Goal: Complete application form

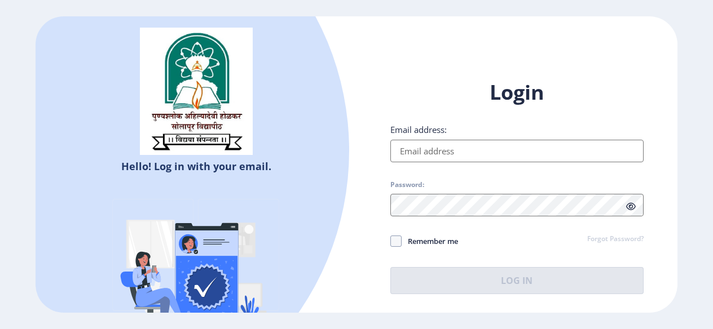
click at [444, 155] on input "Email address:" at bounding box center [516, 151] width 253 height 23
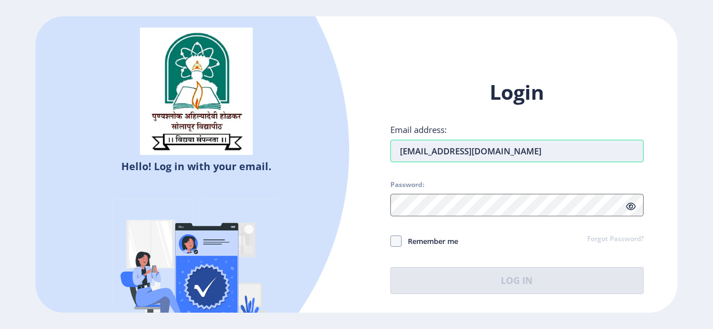
type input "[EMAIL_ADDRESS][DOMAIN_NAME]"
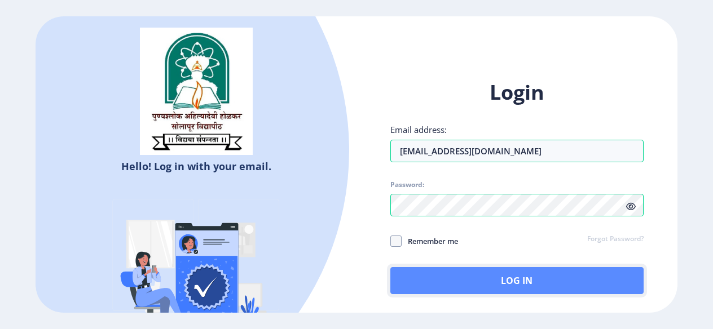
click at [494, 273] on button "Log In" at bounding box center [516, 280] width 253 height 27
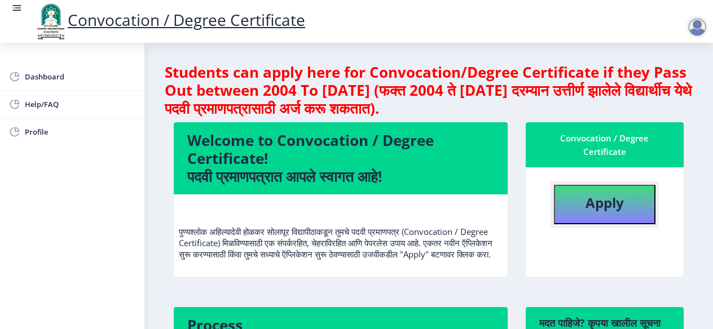
click at [607, 209] on b "Apply" at bounding box center [604, 202] width 38 height 19
select select
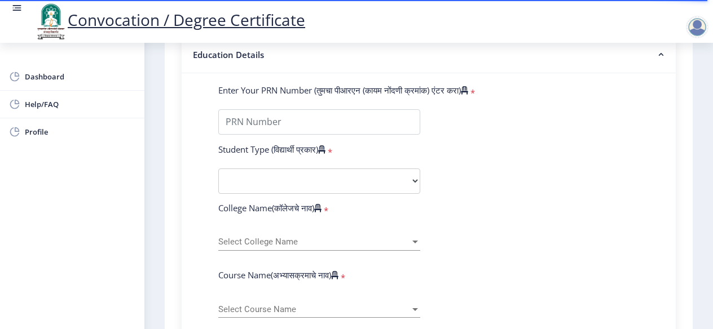
scroll to position [212, 0]
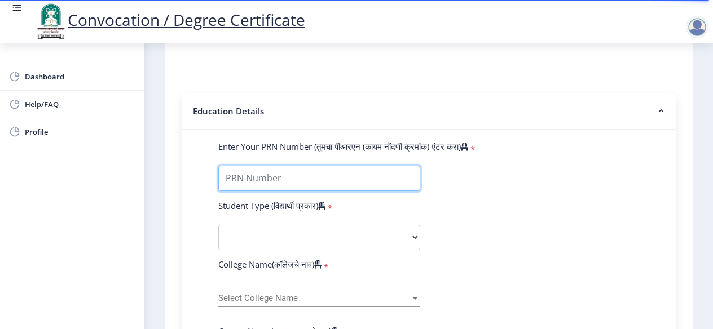
click at [351, 174] on input "Enter Your PRN Number (तुमचा पीआरएन (कायम नोंदणी क्रमांक) एंटर करा)" at bounding box center [319, 178] width 202 height 25
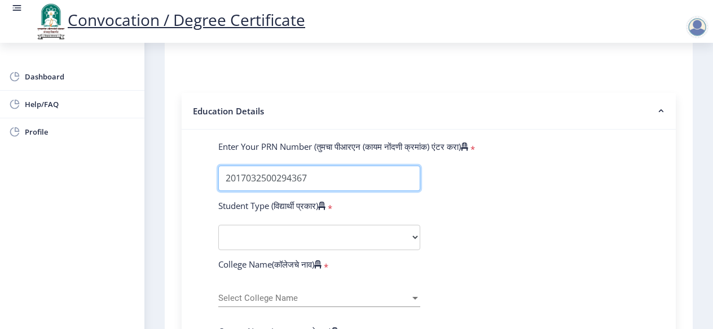
type input "2017032500294367"
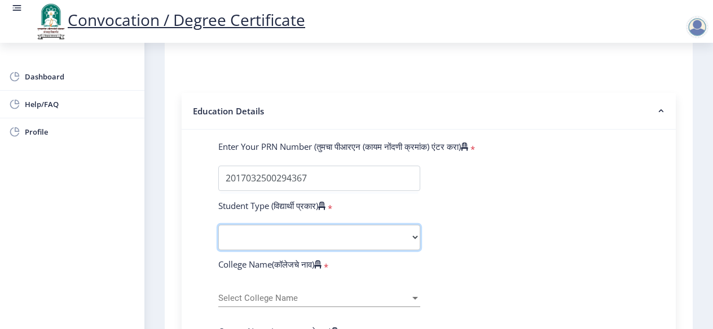
click at [327, 237] on select "Select Student Type Regular External" at bounding box center [319, 237] width 202 height 25
select select "Regular"
click at [218, 225] on select "Select Student Type Regular External" at bounding box center [319, 237] width 202 height 25
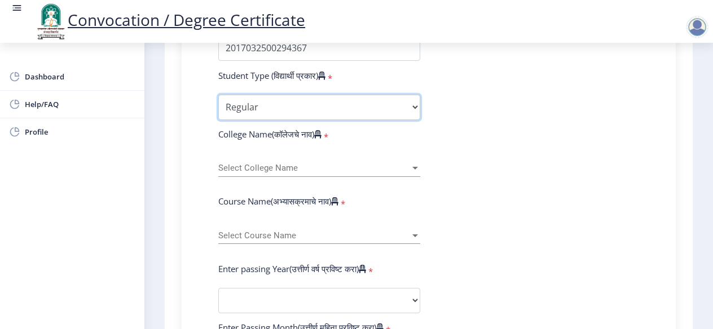
scroll to position [381, 0]
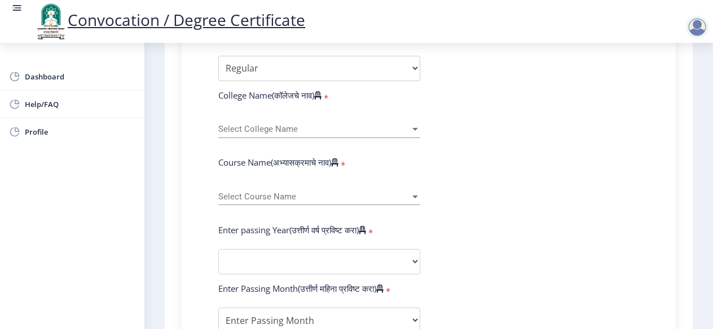
click at [308, 127] on span "Select College Name" at bounding box center [314, 130] width 192 height 10
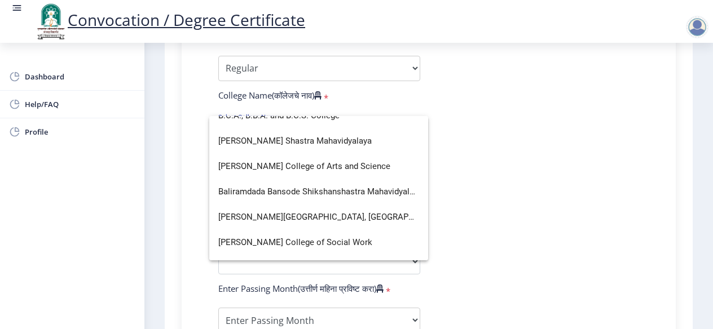
scroll to position [113, 0]
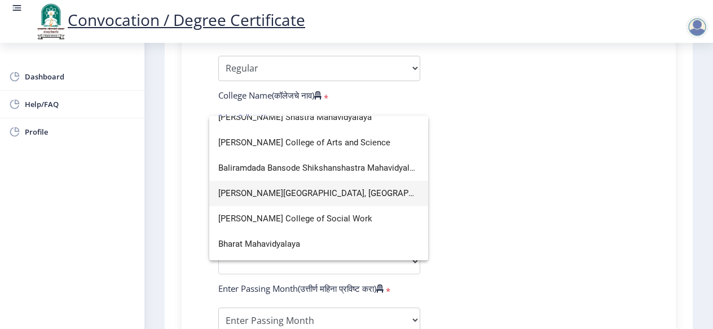
type input "b"
click at [295, 186] on span "[PERSON_NAME][GEOGRAPHIC_DATA], [GEOGRAPHIC_DATA]" at bounding box center [318, 193] width 201 height 25
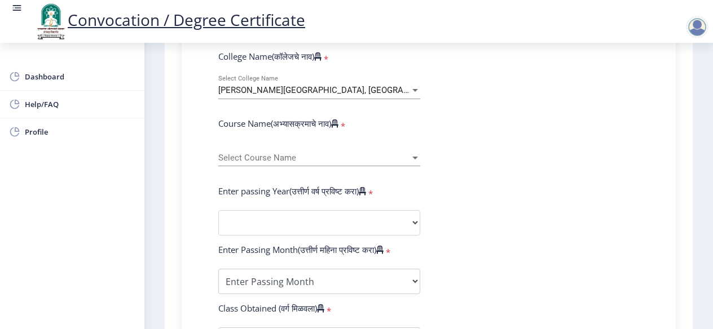
scroll to position [437, 0]
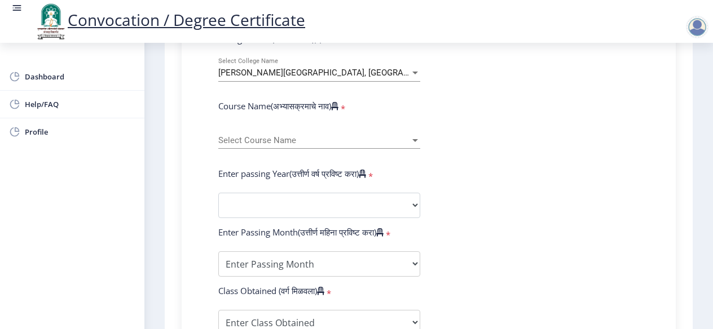
click at [298, 130] on div "Select Course Name Select Course Name" at bounding box center [319, 137] width 202 height 24
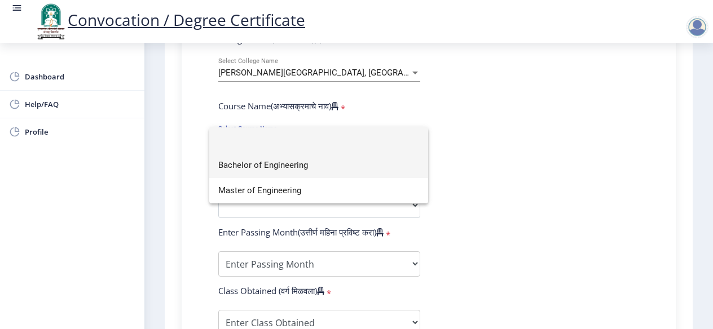
click at [293, 162] on span "Bachelor of Engineering" at bounding box center [318, 165] width 201 height 25
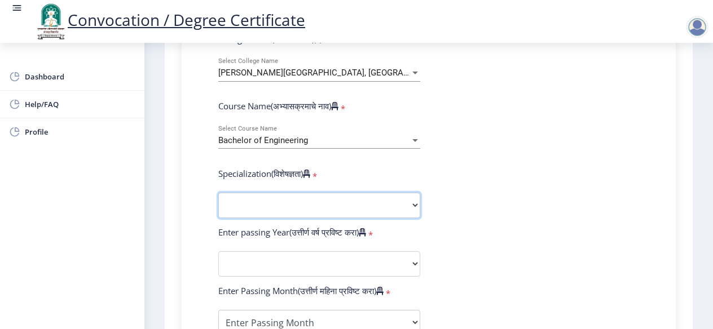
click at [312, 197] on select "Specialization Bio-Medical Engineering Civil Engineering Computer Science & Eng…" at bounding box center [319, 205] width 202 height 25
select select "Computer Science & Engineering"
click at [218, 193] on select "Specialization Bio-Medical Engineering Civil Engineering Computer Science & Eng…" at bounding box center [319, 205] width 202 height 25
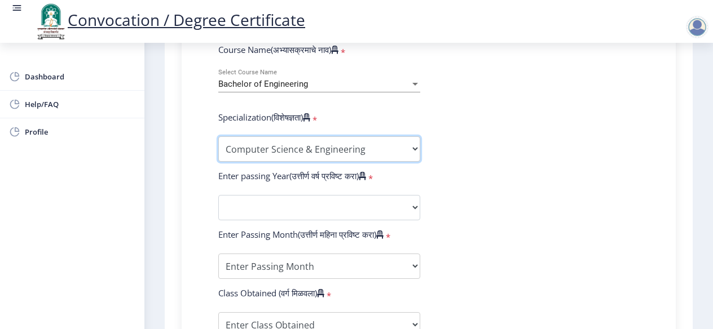
scroll to position [550, 0]
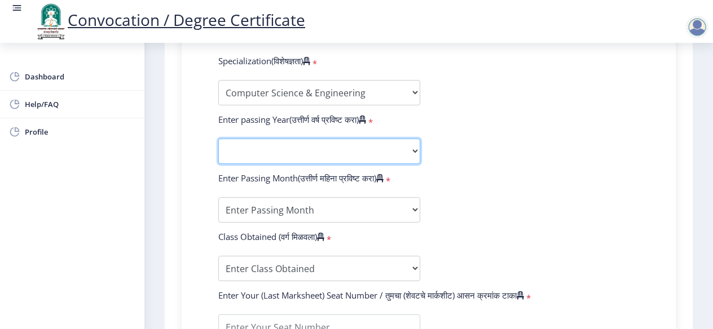
click at [314, 144] on select "2025 2024 2023 2022 2021 2020 2019 2018 2017 2016 2015 2014 2013 2012 2011 2010…" at bounding box center [319, 151] width 202 height 25
select select "2018"
click at [218, 139] on select "2025 2024 2023 2022 2021 2020 2019 2018 2017 2016 2015 2014 2013 2012 2011 2010…" at bounding box center [319, 151] width 202 height 25
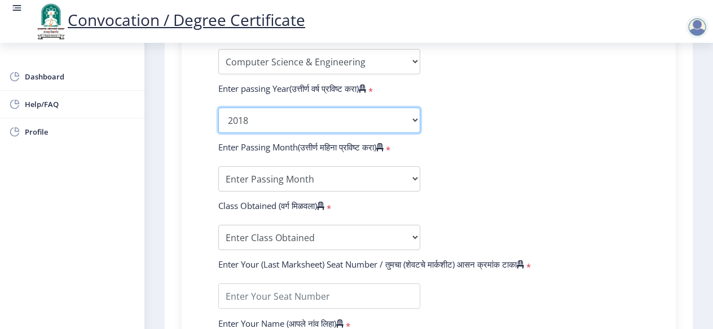
scroll to position [606, 0]
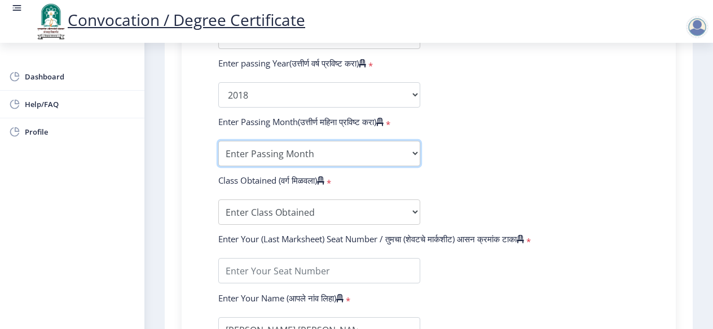
click at [323, 151] on select "Enter Passing Month March April May October November December" at bounding box center [319, 153] width 202 height 25
select select "May"
click at [218, 141] on select "Enter Passing Month March April May October November December" at bounding box center [319, 153] width 202 height 25
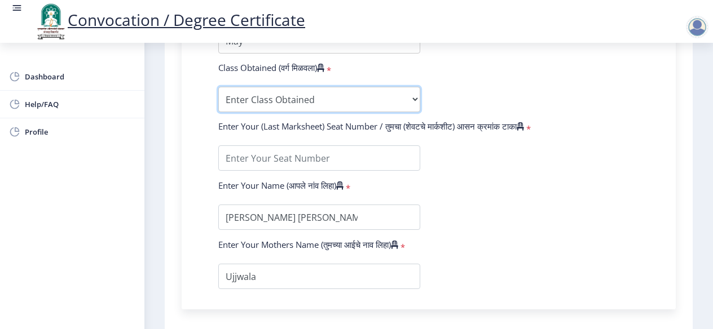
click at [285, 102] on select "Enter Class Obtained FIRST CLASS WITH DISTINCTION FIRST CLASS HIGHER SECOND CLA…" at bounding box center [319, 99] width 202 height 25
select select "Grade A"
click at [218, 87] on select "Enter Class Obtained FIRST CLASS WITH DISTINCTION FIRST CLASS HIGHER SECOND CLA…" at bounding box center [319, 99] width 202 height 25
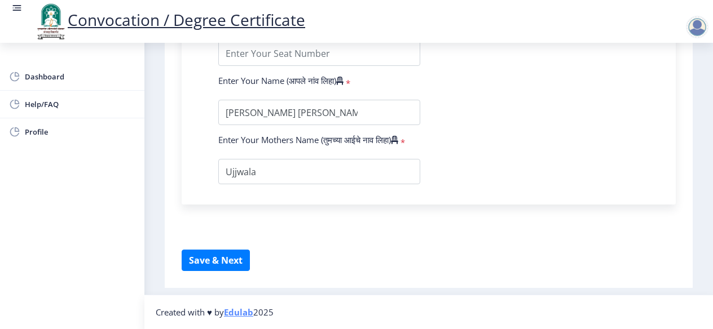
scroll to position [665, 0]
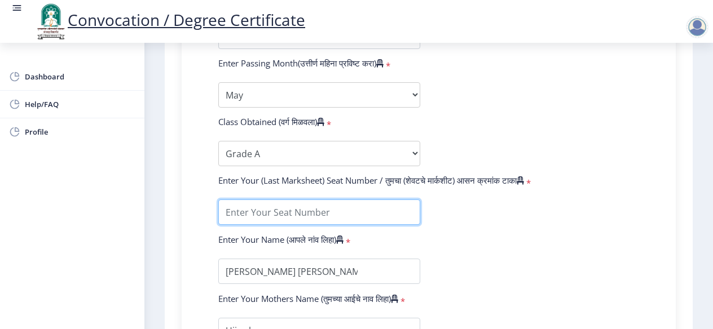
click at [305, 209] on input "textarea" at bounding box center [319, 212] width 202 height 25
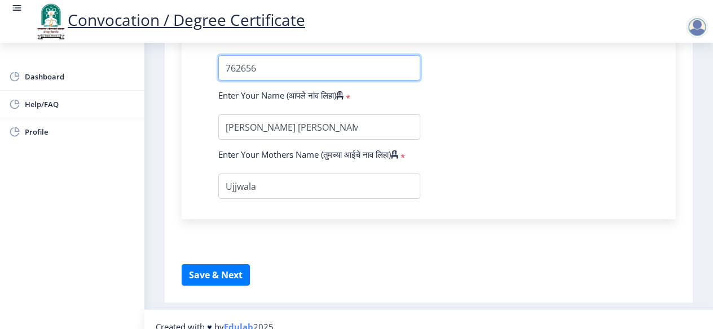
scroll to position [834, 0]
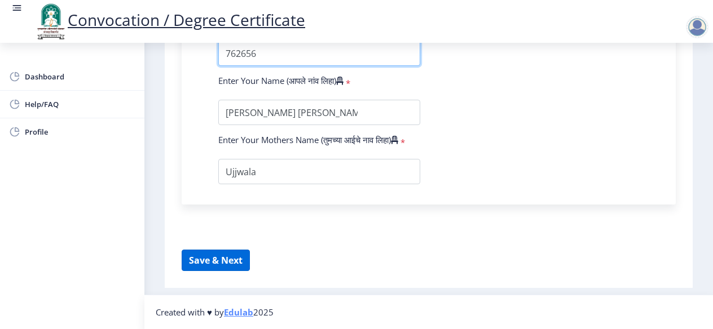
type input "762656"
click at [227, 258] on button "Save & Next" at bounding box center [216, 260] width 68 height 21
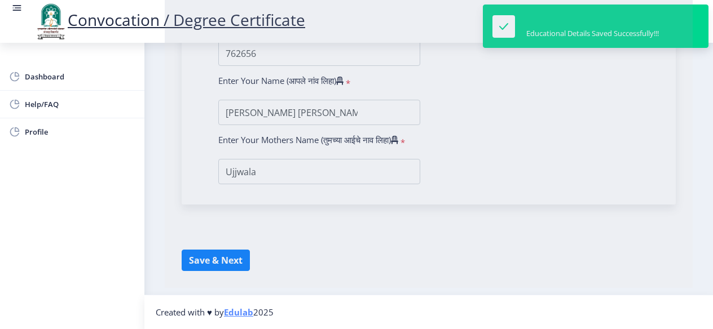
select select
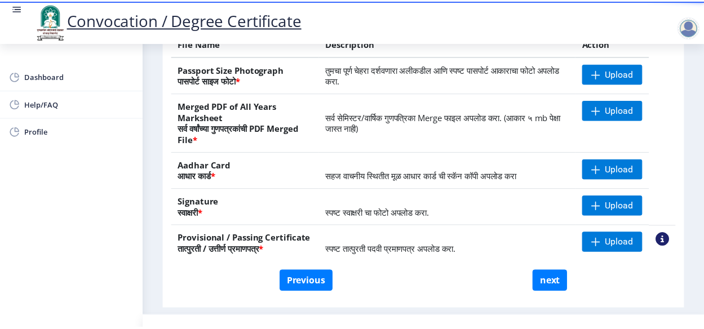
scroll to position [205, 0]
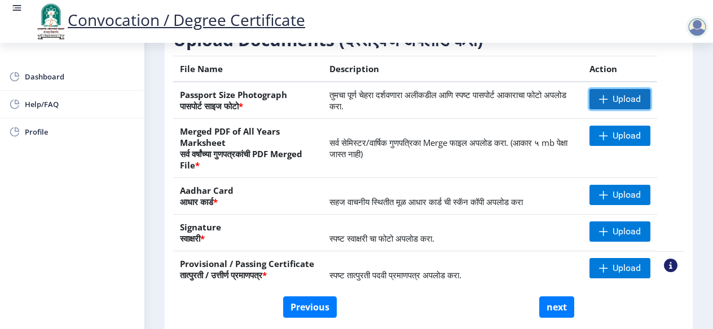
click at [613, 105] on span "Upload" at bounding box center [627, 99] width 28 height 11
click at [605, 105] on span "Upload" at bounding box center [619, 99] width 61 height 20
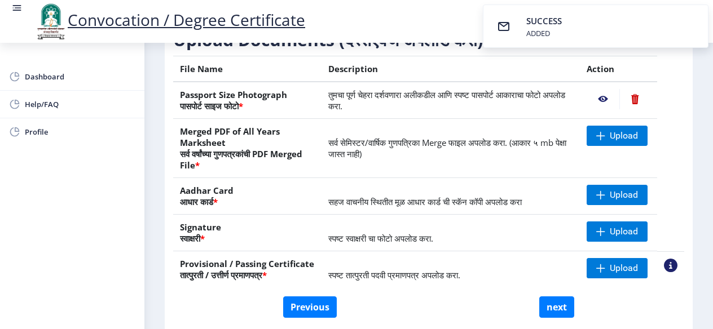
click at [601, 109] on nb-action at bounding box center [603, 99] width 33 height 20
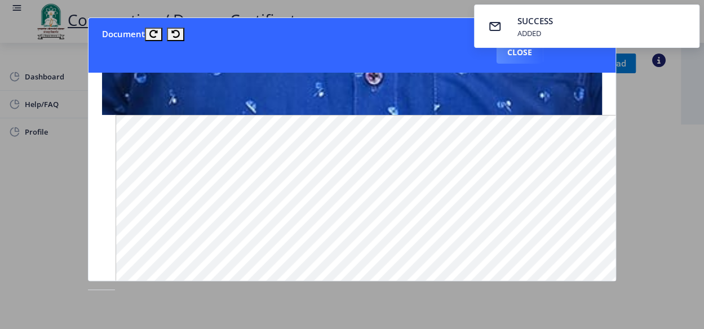
scroll to position [282, 0]
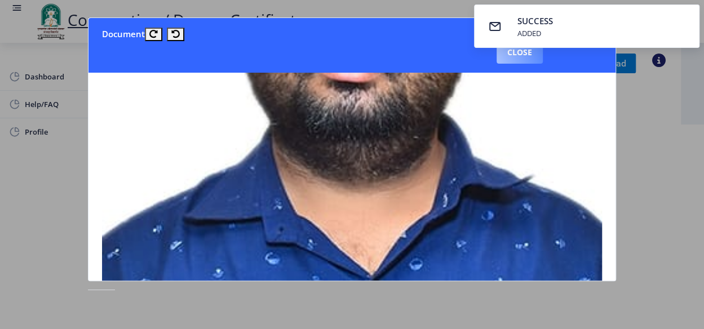
click at [513, 55] on button "Close" at bounding box center [520, 52] width 46 height 23
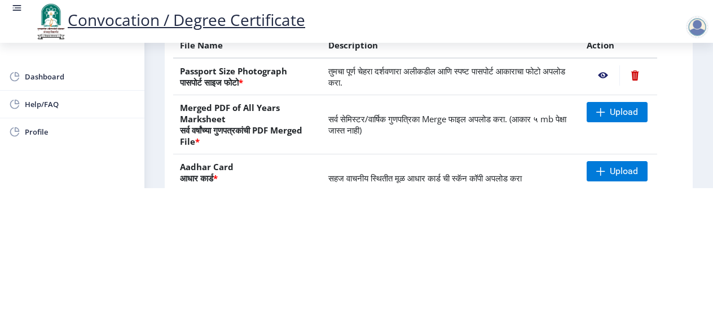
scroll to position [113, 0]
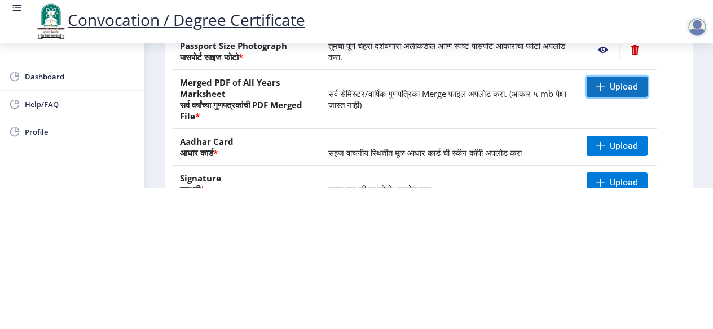
click at [606, 88] on span "Upload" at bounding box center [617, 87] width 61 height 20
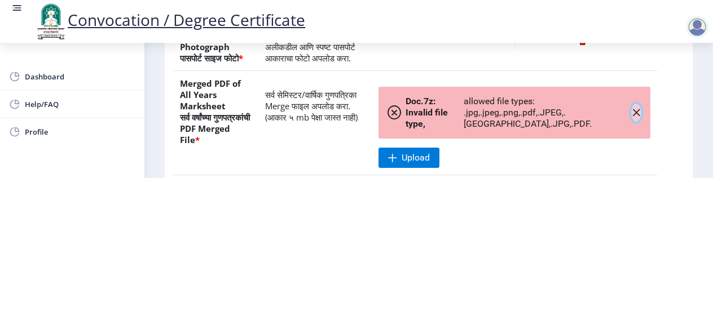
click at [634, 117] on icon "button" at bounding box center [636, 112] width 9 height 9
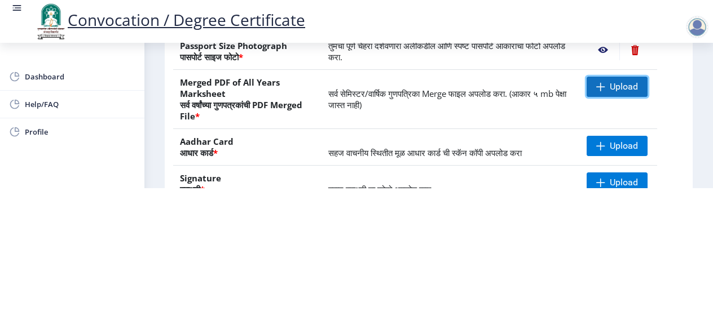
click at [616, 87] on span "Upload" at bounding box center [624, 86] width 28 height 11
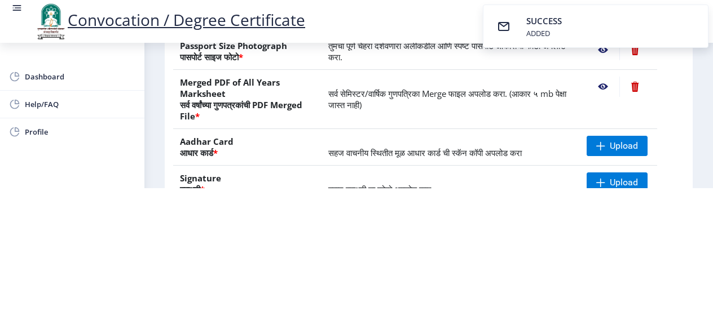
click at [603, 86] on nb-action at bounding box center [603, 87] width 33 height 20
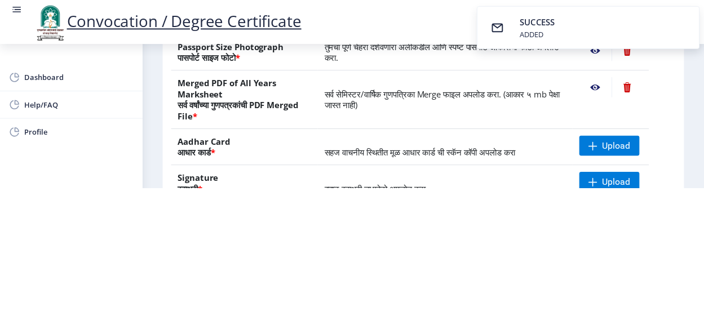
scroll to position [0, 0]
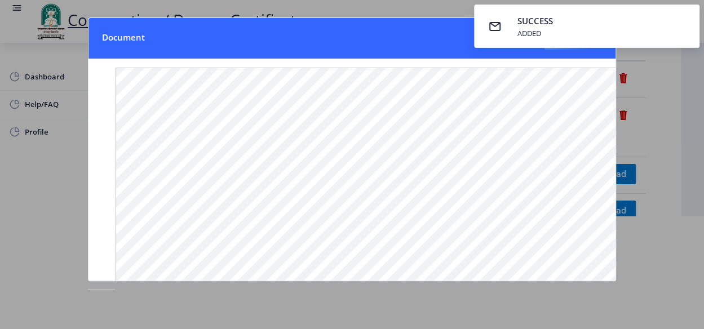
click at [389, 39] on nb-card-header "Document Close" at bounding box center [352, 38] width 527 height 41
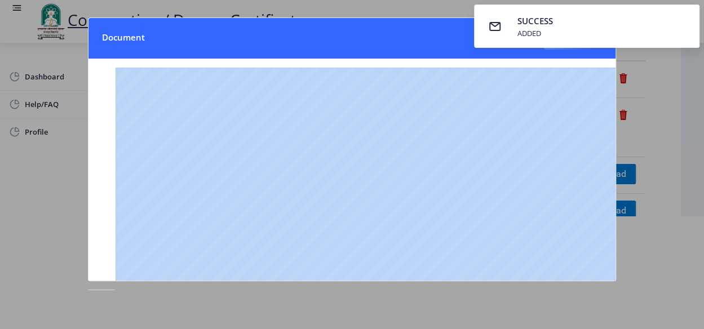
drag, startPoint x: 396, startPoint y: 42, endPoint x: 384, endPoint y: 65, distance: 26.2
click at [250, 30] on nb-card-header "Document Close" at bounding box center [352, 38] width 527 height 41
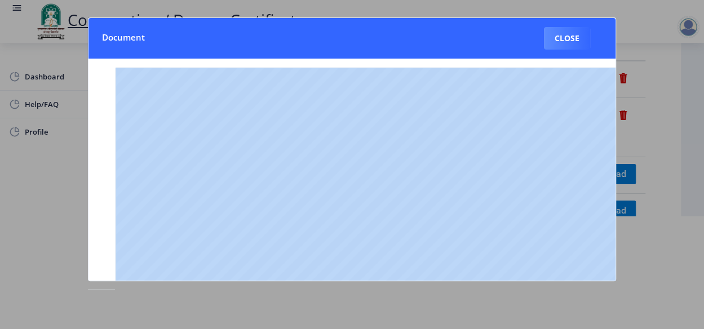
click at [416, 45] on nb-card-header "Document Close" at bounding box center [352, 38] width 527 height 41
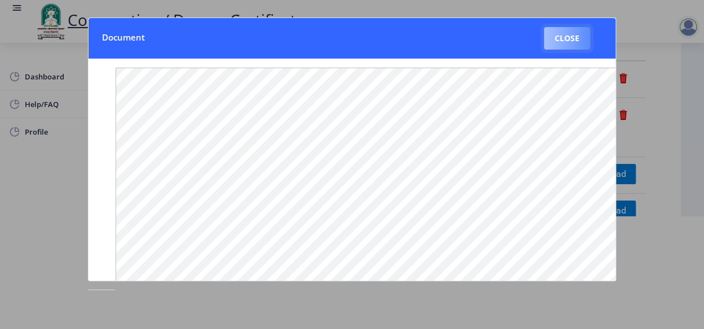
click at [555, 42] on button "Close" at bounding box center [567, 38] width 46 height 23
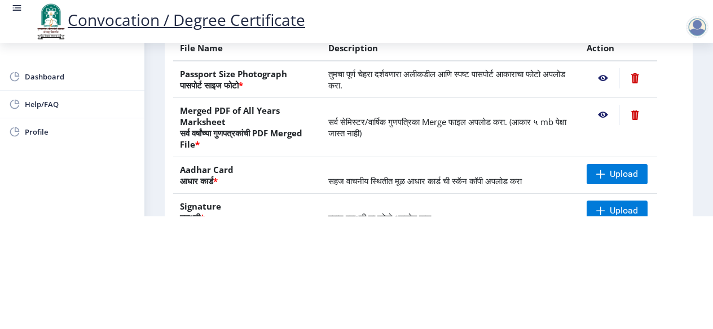
scroll to position [169, 0]
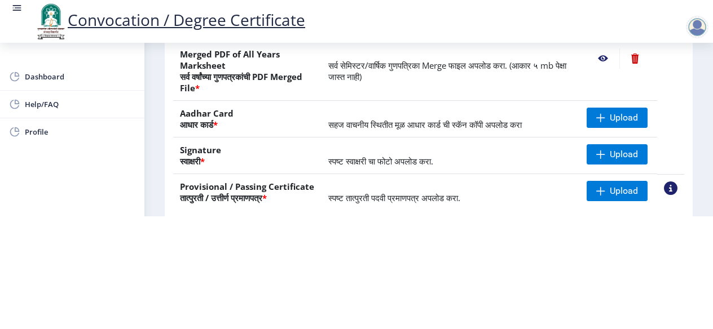
click at [632, 69] on nb-action at bounding box center [634, 59] width 31 height 20
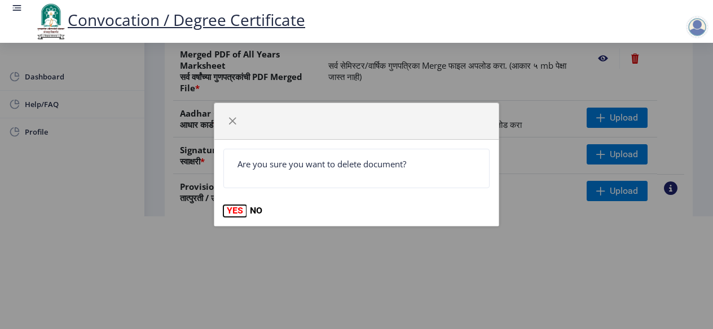
click at [231, 213] on button "YES" at bounding box center [234, 210] width 23 height 11
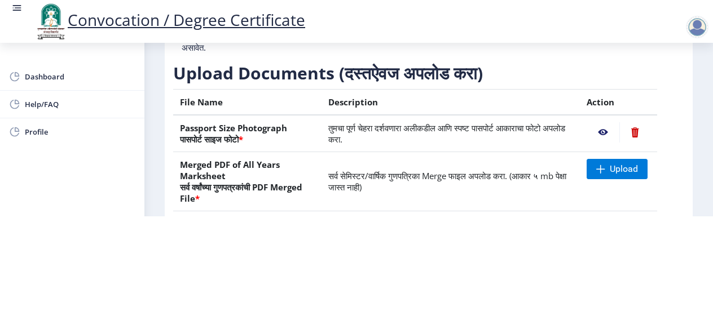
scroll to position [113, 0]
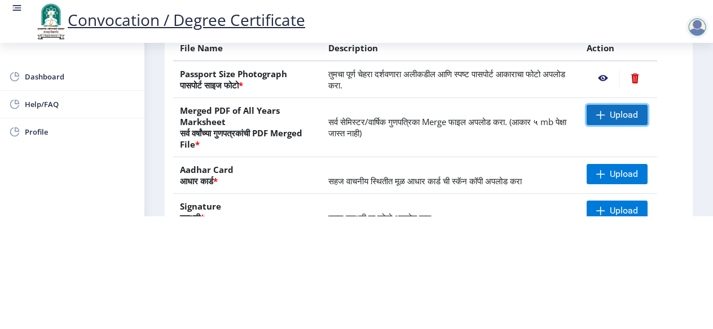
click at [613, 121] on span "Upload" at bounding box center [624, 114] width 28 height 11
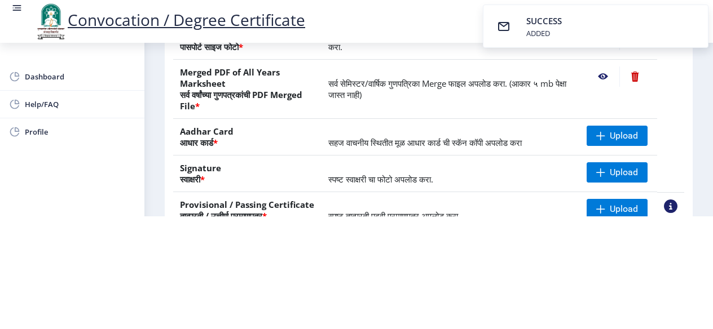
scroll to position [169, 0]
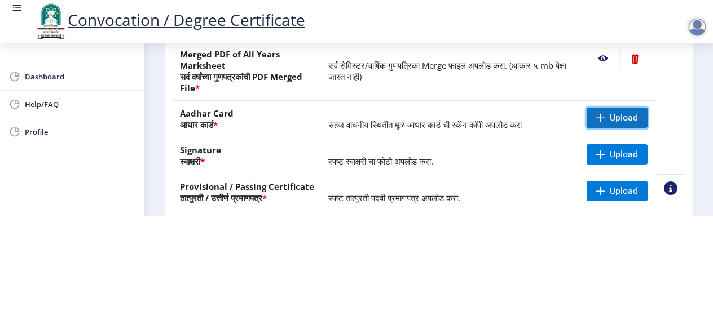
click at [610, 124] on span "Upload" at bounding box center [624, 117] width 28 height 11
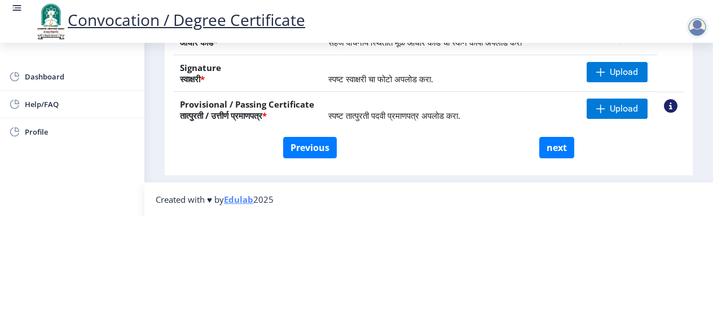
scroll to position [205, 0]
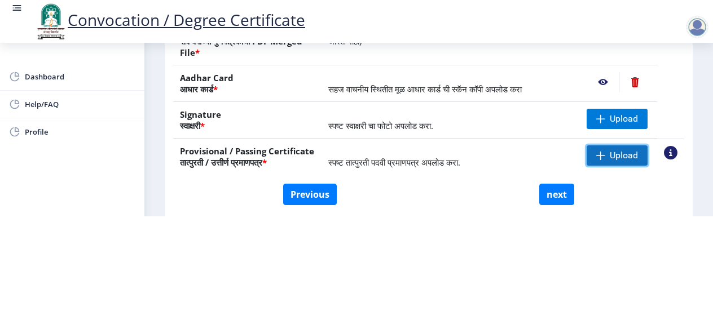
click at [610, 161] on span "Upload" at bounding box center [624, 155] width 28 height 11
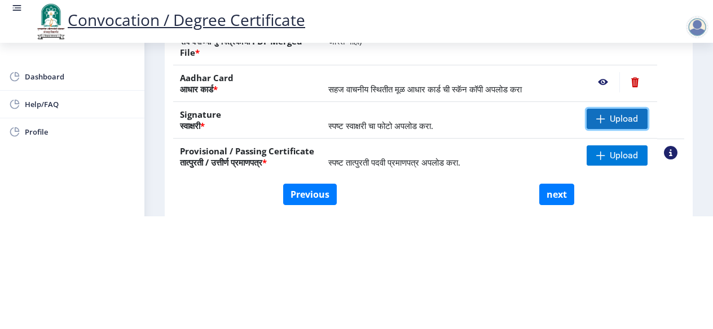
click at [620, 125] on span "Upload" at bounding box center [624, 118] width 28 height 11
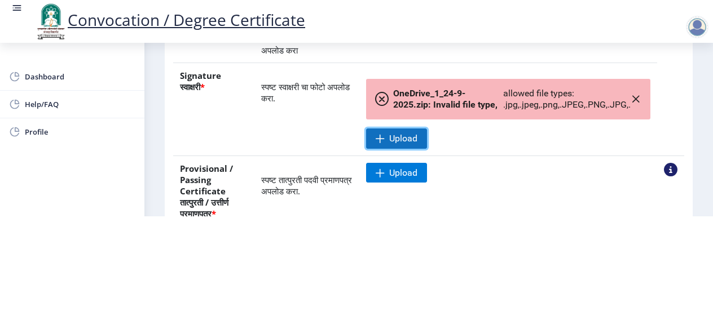
scroll to position [318, 0]
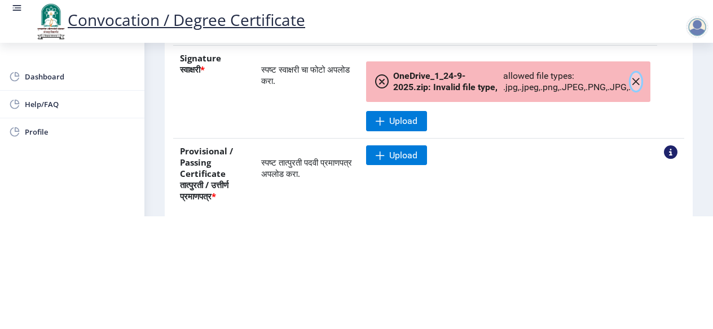
click at [634, 91] on button "button" at bounding box center [636, 82] width 11 height 18
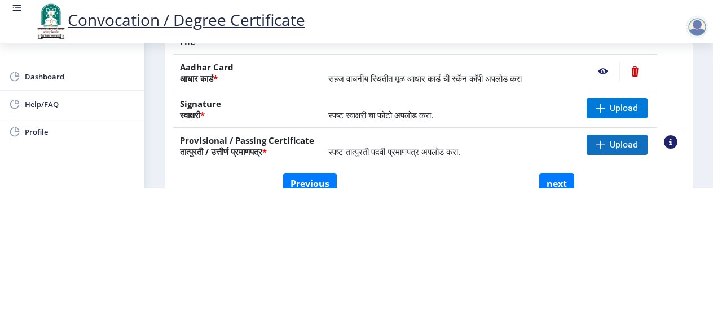
scroll to position [205, 0]
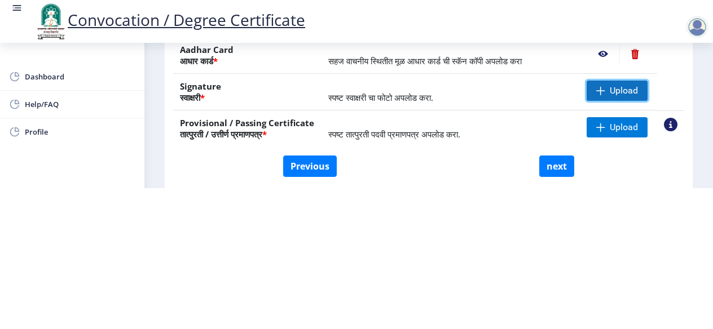
click at [606, 88] on span "Upload" at bounding box center [617, 91] width 61 height 20
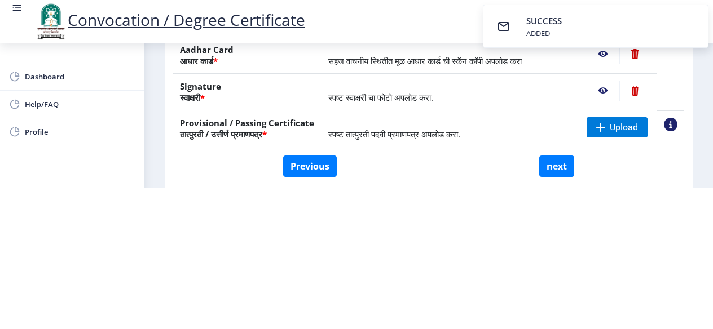
click at [601, 91] on nb-action at bounding box center [603, 91] width 33 height 20
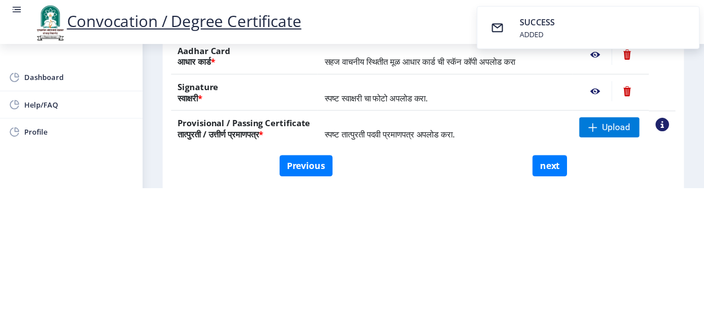
scroll to position [0, 0]
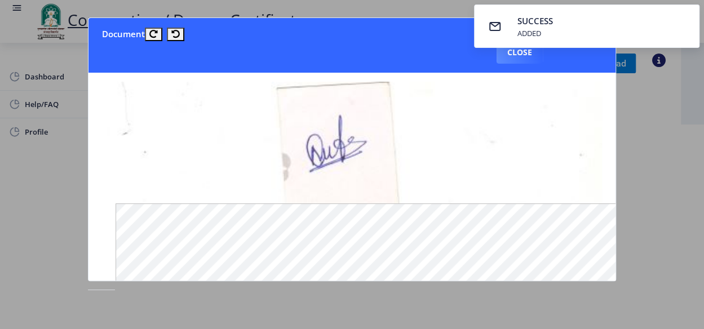
click at [523, 51] on nb-toastr-container "SUCCESS ADDED" at bounding box center [587, 26] width 235 height 52
click at [516, 59] on button "Close" at bounding box center [520, 52] width 46 height 23
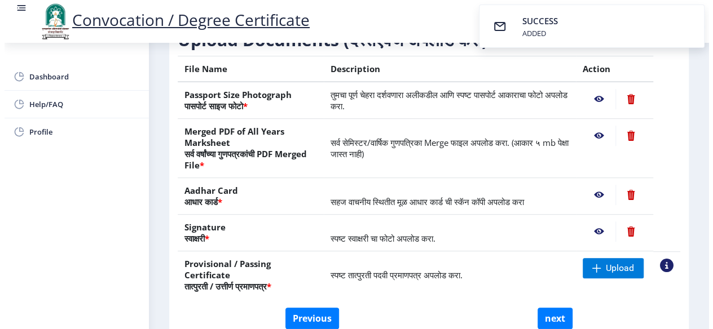
scroll to position [151, 0]
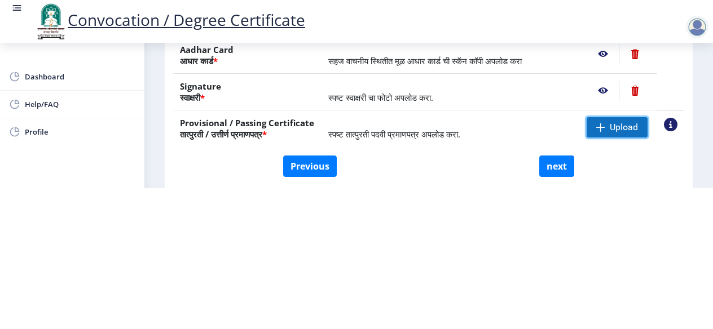
click at [618, 124] on span "Upload" at bounding box center [624, 127] width 28 height 11
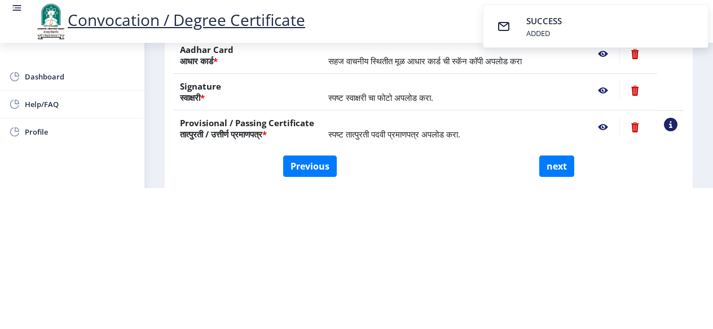
click at [604, 126] on nb-action at bounding box center [603, 127] width 33 height 20
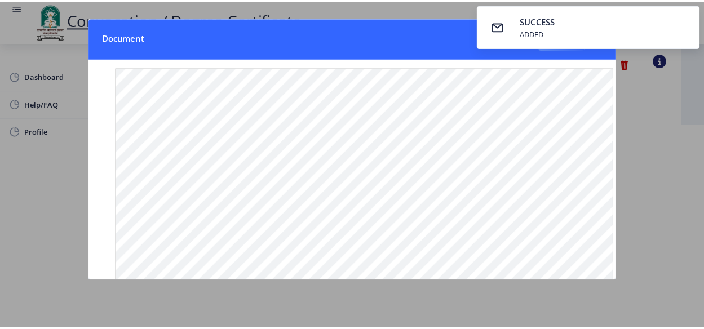
scroll to position [0, 0]
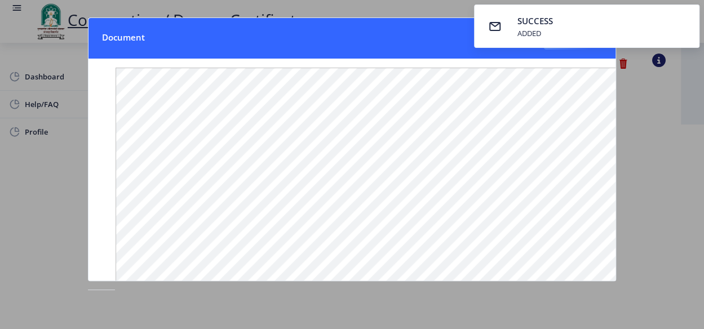
click at [410, 45] on nb-card-header "Document Close" at bounding box center [352, 38] width 527 height 41
click at [434, 45] on nb-card-header "Document Close" at bounding box center [352, 38] width 527 height 41
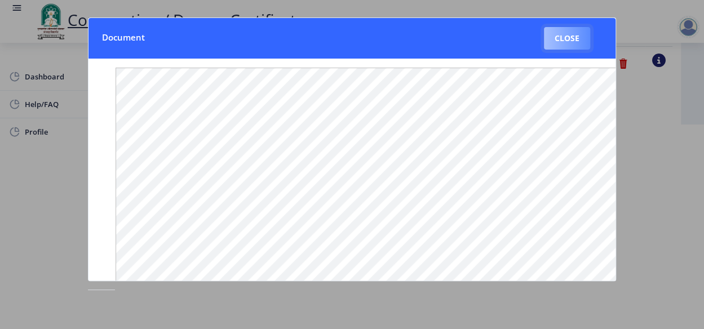
click at [574, 39] on button "Close" at bounding box center [567, 38] width 46 height 23
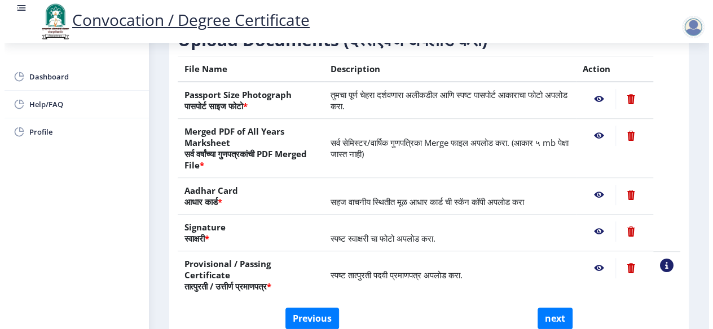
scroll to position [151, 0]
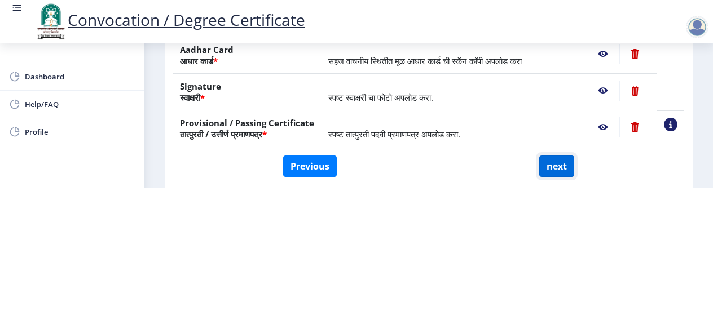
click at [558, 164] on button "next" at bounding box center [556, 166] width 35 height 21
select select
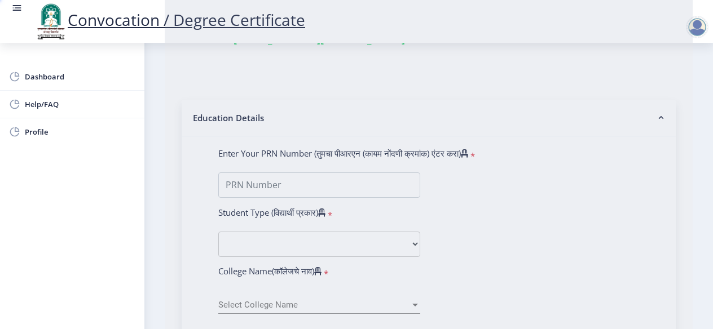
scroll to position [0, 0]
type input "[PERSON_NAME] [PERSON_NAME]"
type input "Ujjwala"
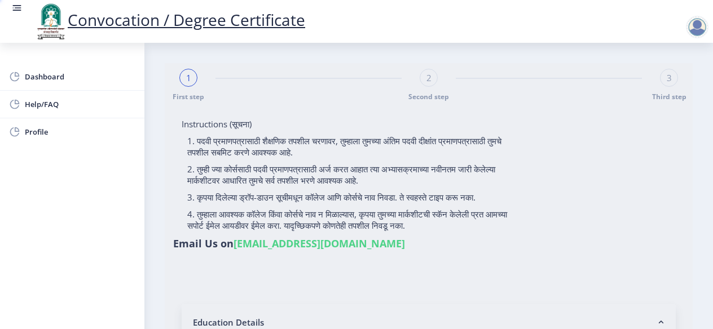
select select
type input "2017032500294367"
select select "Regular"
select select "2018"
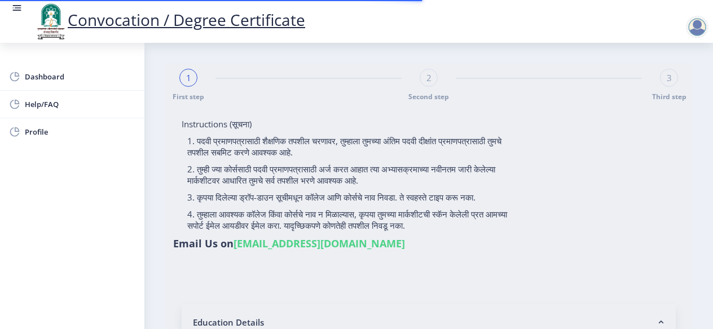
select select "May"
select select "Grade A"
type input "762656"
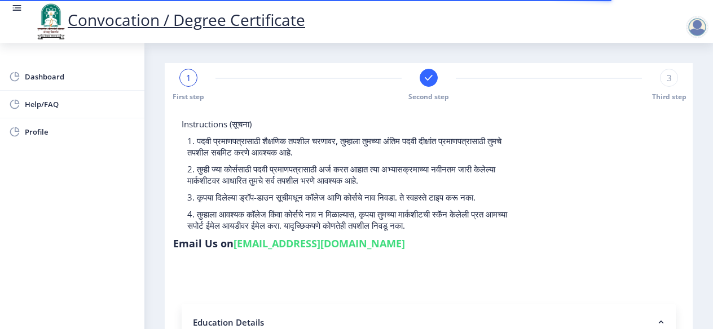
select select
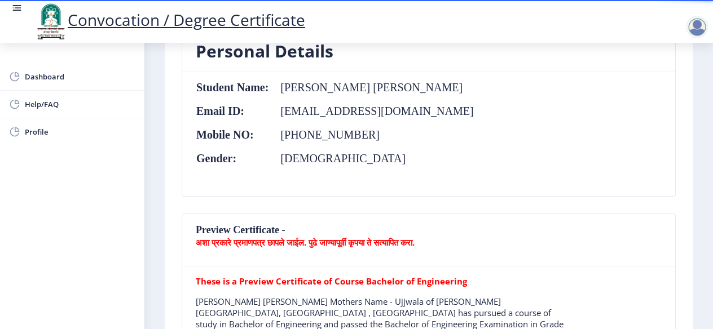
scroll to position [226, 0]
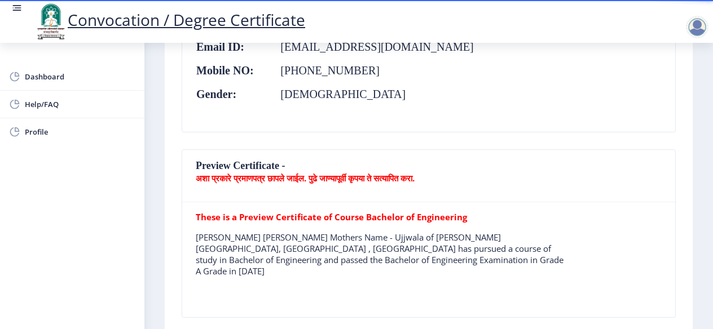
click at [269, 176] on b "अशा प्रकारे प्रमाणपत्र छापले जाईल. पुढे जाण्यापूर्वी कृपया ते सत्यापित करा." at bounding box center [305, 178] width 219 height 11
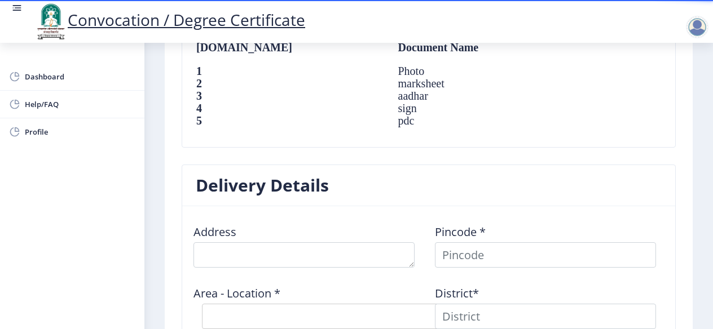
scroll to position [902, 0]
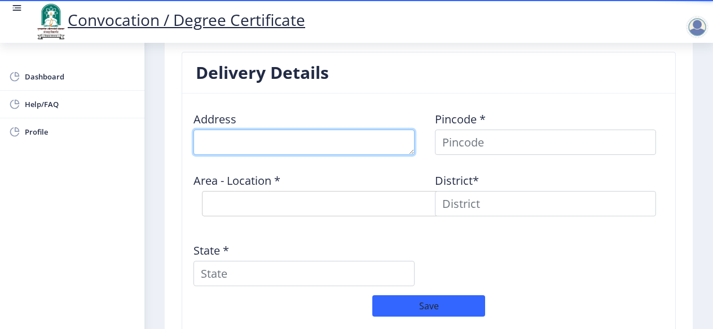
click at [347, 130] on textarea at bounding box center [303, 142] width 221 height 25
type textarea "A"
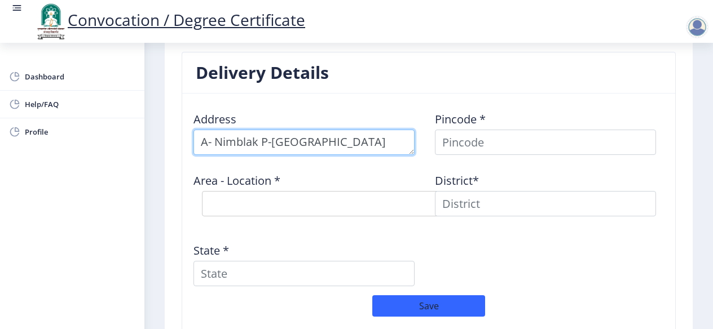
type textarea "A- Nimblak P-[GEOGRAPHIC_DATA]"
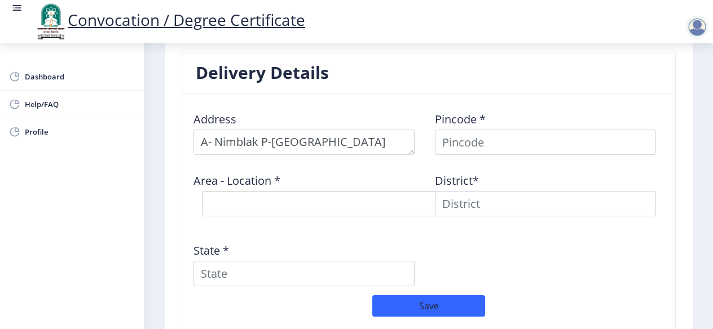
drag, startPoint x: 235, startPoint y: 127, endPoint x: 412, endPoint y: 78, distance: 183.9
click at [412, 78] on nb-card-header "Delivery Details" at bounding box center [428, 72] width 493 height 41
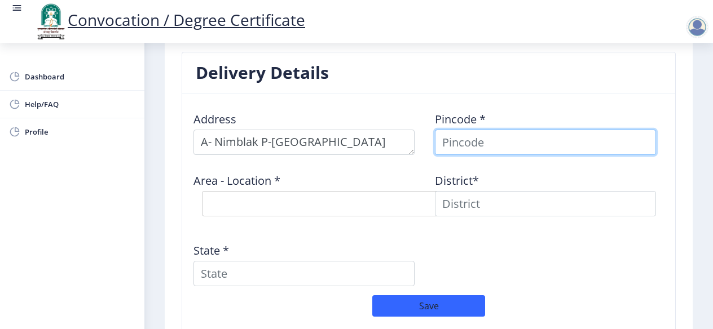
click at [457, 131] on input at bounding box center [545, 142] width 221 height 25
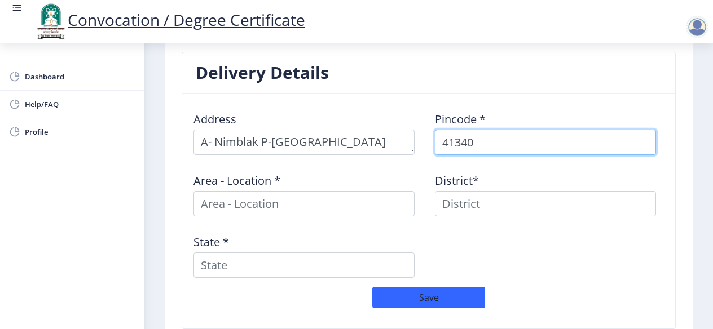
type input "413406"
select select
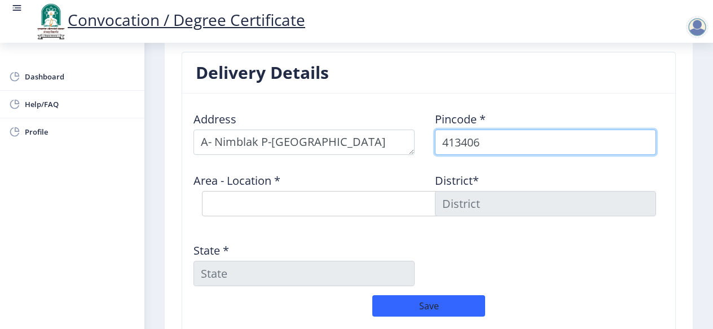
type input "413406"
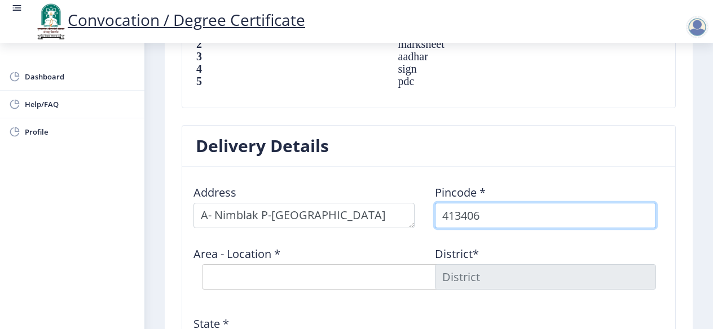
scroll to position [846, 0]
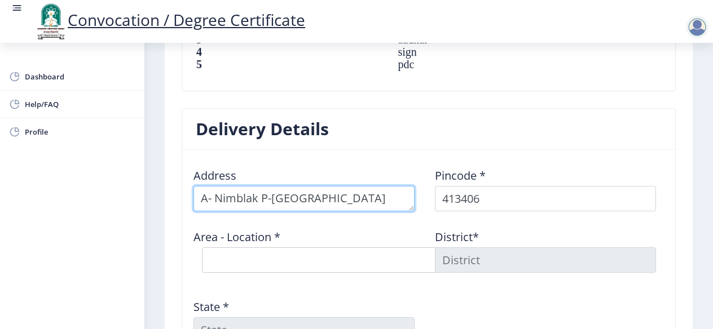
click at [331, 186] on textarea at bounding box center [303, 198] width 221 height 25
type textarea "A- Nimblak P-Gaudgaon"
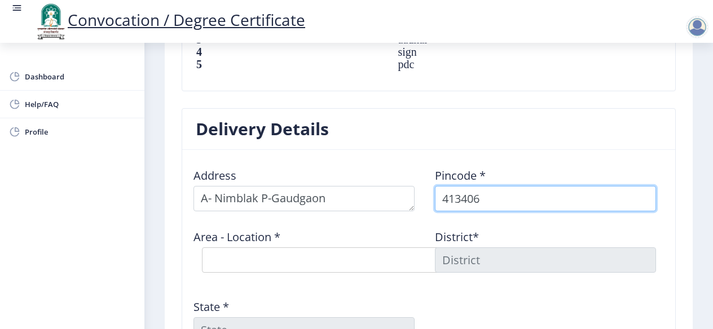
click at [479, 188] on input "413406" at bounding box center [545, 198] width 221 height 25
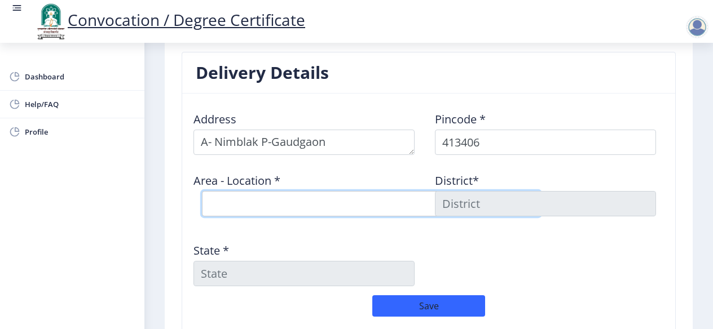
click at [326, 191] on select "Select Area Location [GEOGRAPHIC_DATA] B.O Gaudgaon S.O Hattij B.O Javalgaon B.…" at bounding box center [371, 203] width 338 height 25
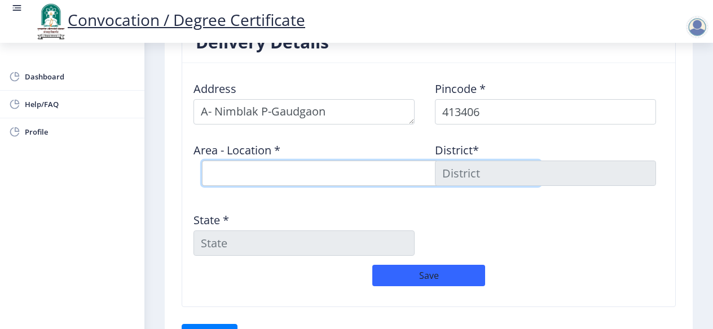
scroll to position [959, 0]
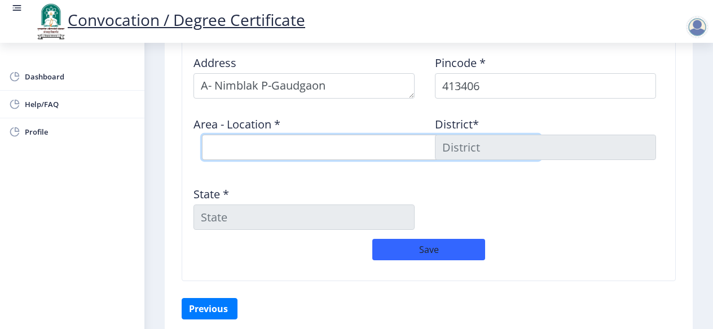
click at [291, 135] on select "Select Area Location [GEOGRAPHIC_DATA] B.O Gaudgaon S.O Hattij B.O Javalgaon B.…" at bounding box center [371, 147] width 338 height 25
select select "5: Object"
click at [202, 135] on select "Select Area Location [GEOGRAPHIC_DATA] B.O Gaudgaon S.O Hattij B.O Javalgaon B.…" at bounding box center [371, 147] width 338 height 25
type input "SOLAPUR"
type input "[GEOGRAPHIC_DATA]"
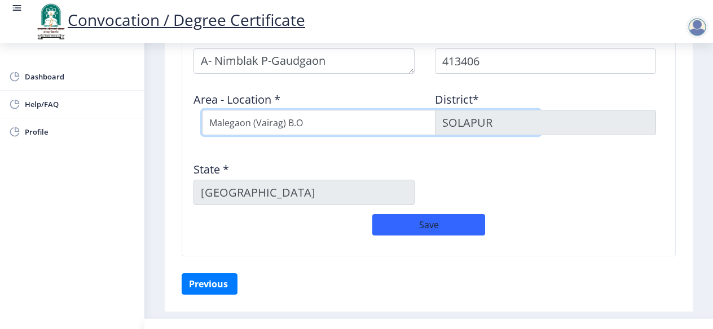
scroll to position [992, 0]
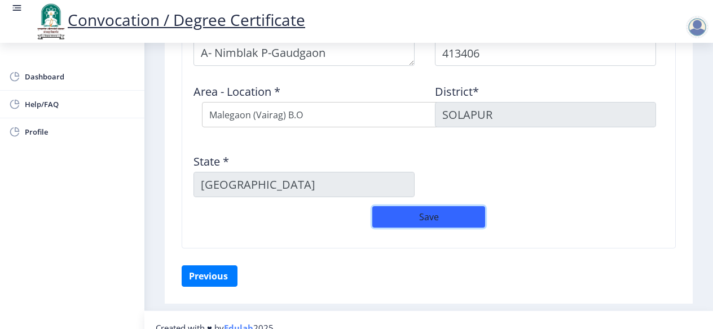
click at [418, 206] on button "Save" at bounding box center [428, 216] width 113 height 21
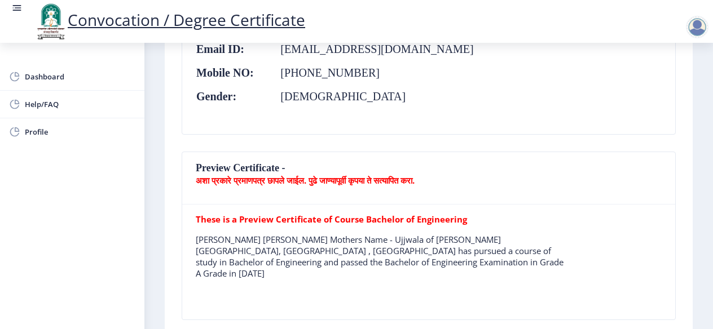
scroll to position [226, 0]
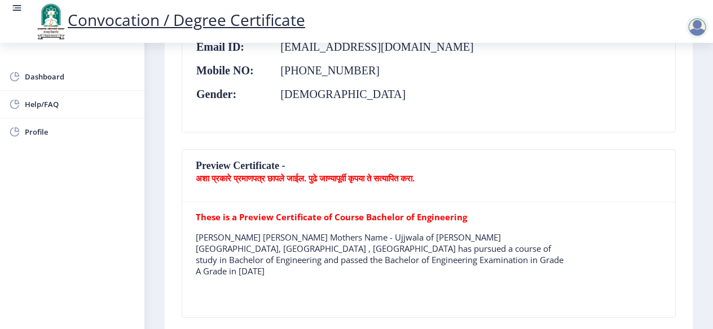
click at [221, 178] on b "अशा प्रकारे प्रमाणपत्र छापले जाईल. पुढे जाण्यापूर्वी कृपया ते सत्यापित करा." at bounding box center [305, 178] width 219 height 11
click at [234, 162] on nb-card-header "Preview Certificate - अशा प्रकारे प्रमाणपत्र छापले जाईल. पुढे जाण्यापूर्वी कृपय…" at bounding box center [428, 176] width 493 height 52
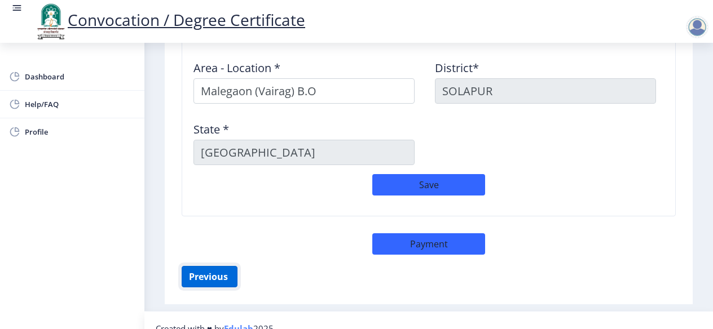
click at [221, 266] on button "Previous ‍" at bounding box center [210, 276] width 56 height 21
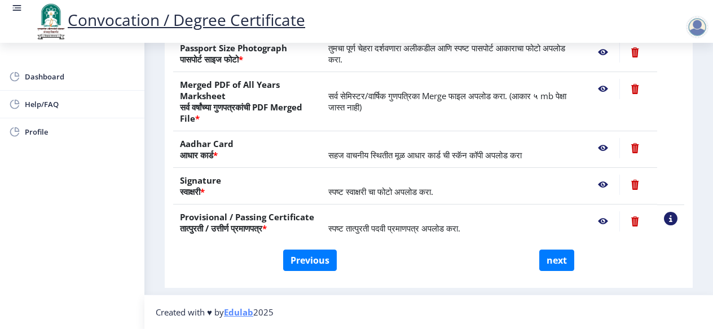
scroll to position [261, 0]
click at [318, 258] on button "Previous" at bounding box center [310, 260] width 54 height 21
select select "Regular"
select select "2018"
select select "May"
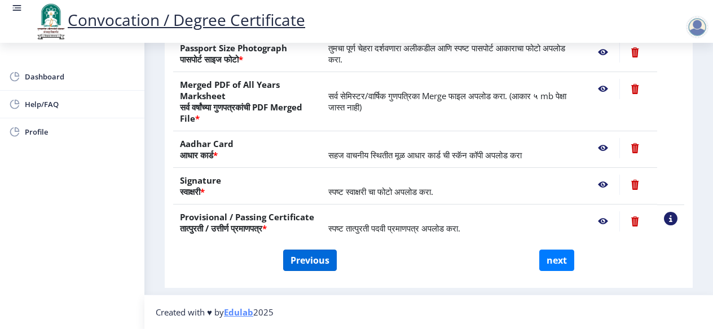
select select "Grade A"
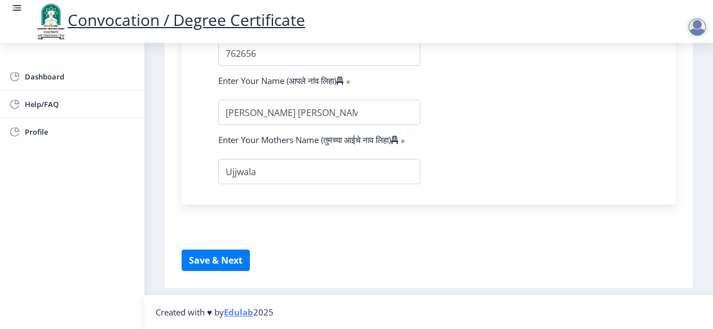
scroll to position [776, 0]
click at [362, 107] on input "textarea" at bounding box center [319, 112] width 202 height 25
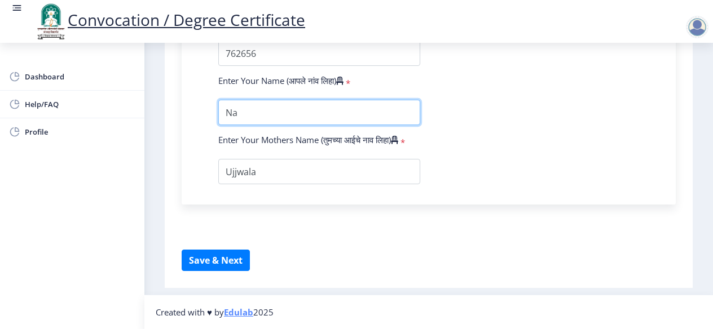
type input "N"
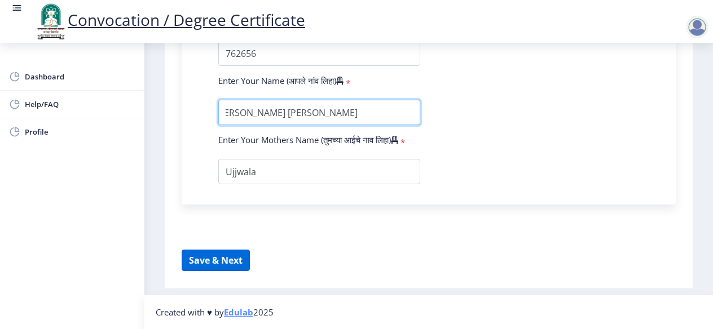
type input "[PERSON_NAME] [PERSON_NAME]"
click at [235, 257] on button "Save & Next" at bounding box center [216, 260] width 68 height 21
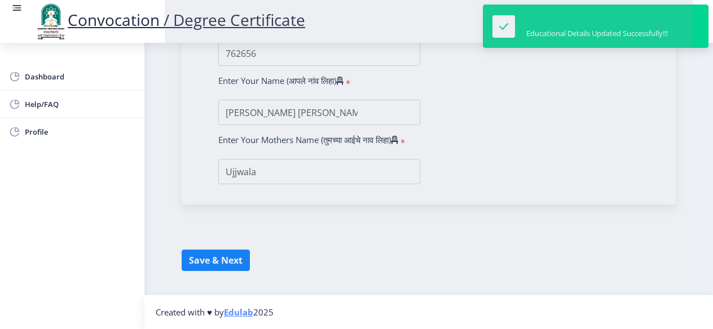
select select
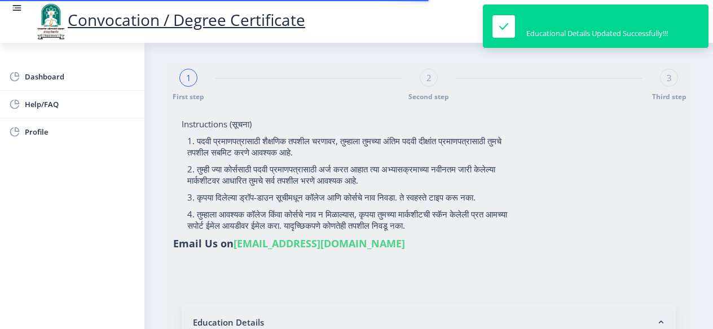
type input "[PERSON_NAME] [PERSON_NAME]"
type input "Ujjwala"
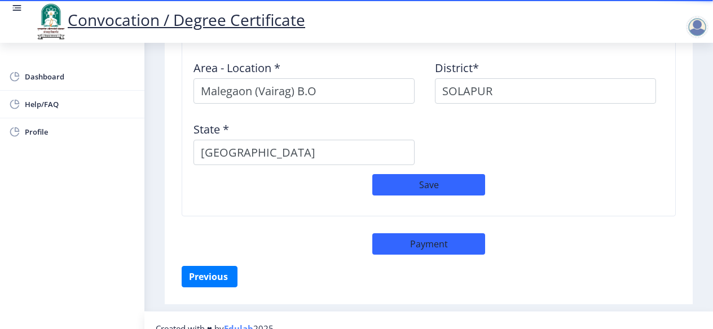
scroll to position [1015, 0]
click at [214, 266] on button "Previous ‍" at bounding box center [210, 276] width 56 height 21
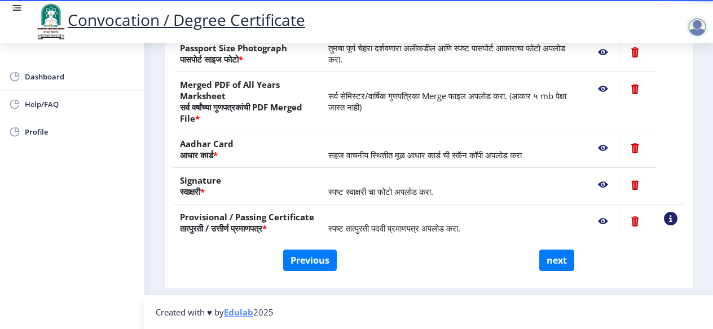
scroll to position [261, 0]
click at [303, 261] on button "Previous" at bounding box center [310, 260] width 54 height 21
select select "Regular"
select select
select select "2018"
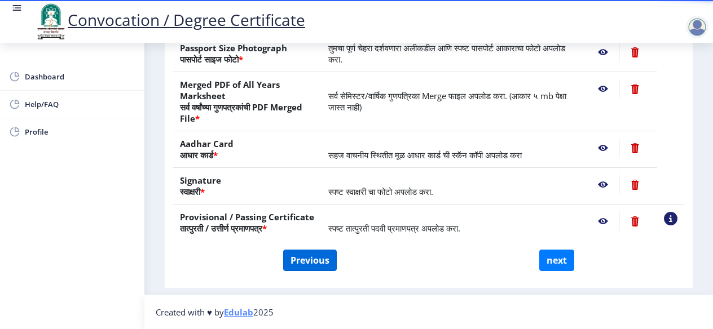
select select "May"
select select "Grade A"
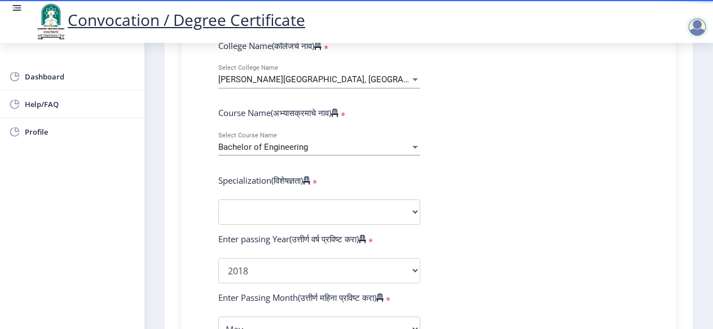
scroll to position [487, 0]
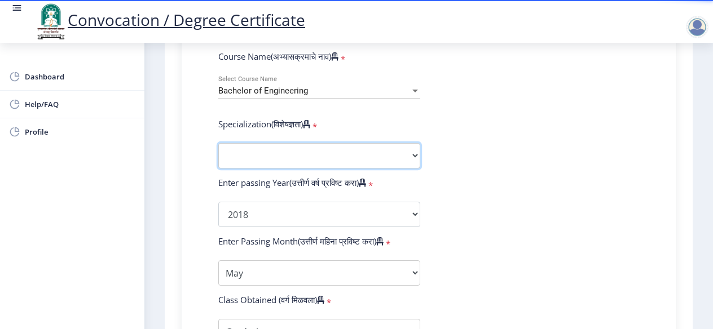
click at [308, 160] on select "Specialization Bio-Medical Engineering Civil Engineering Computer Science & Eng…" at bounding box center [319, 155] width 202 height 25
select select "Computer Science & Engineering"
click at [218, 143] on select "Specialization Bio-Medical Engineering Civil Engineering Computer Science & Eng…" at bounding box center [319, 155] width 202 height 25
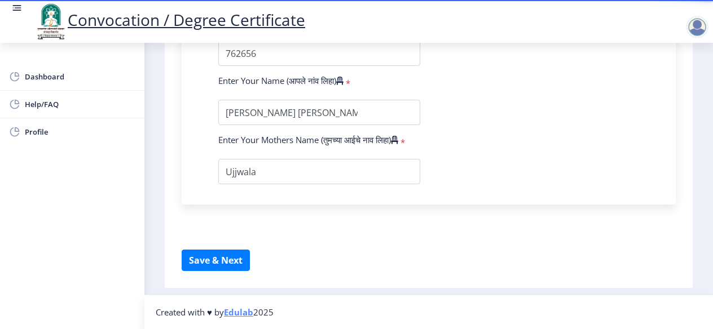
scroll to position [834, 0]
click at [227, 260] on button "Save & Next" at bounding box center [216, 260] width 68 height 21
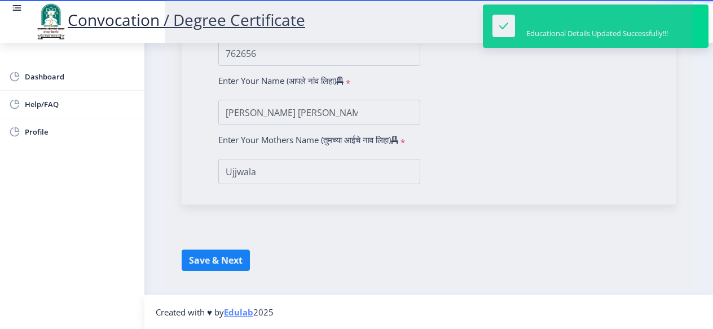
select select
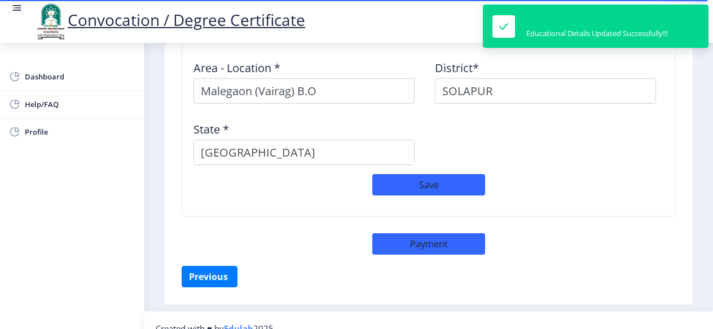
scroll to position [1015, 0]
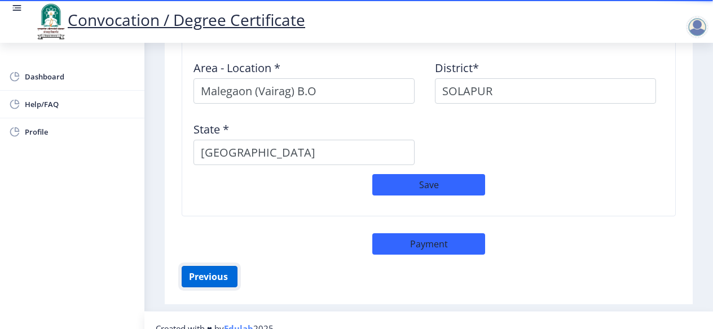
click at [218, 266] on button "Previous ‍" at bounding box center [210, 276] width 56 height 21
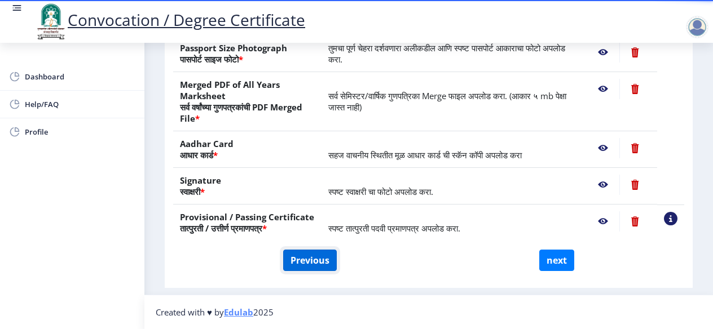
click at [310, 258] on button "Previous" at bounding box center [310, 260] width 54 height 21
select select "Regular"
select select "2018"
select select "May"
select select "Grade A"
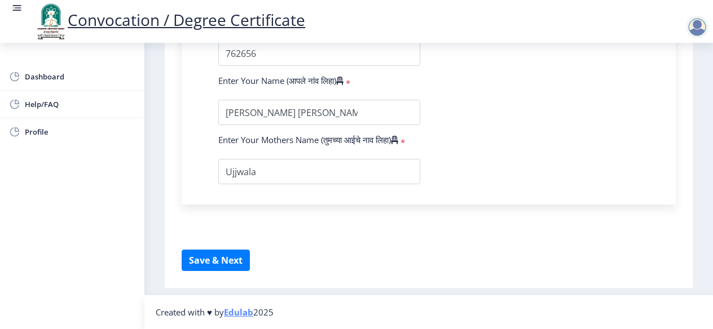
scroll to position [776, 0]
click at [264, 182] on input "textarea" at bounding box center [319, 171] width 202 height 25
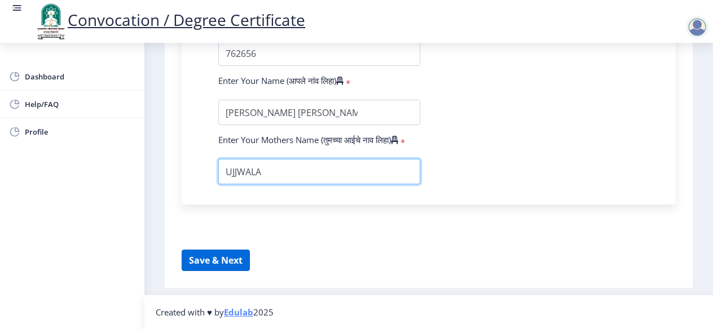
type input "UJJWALA"
click at [222, 263] on button "Save & Next" at bounding box center [216, 260] width 68 height 21
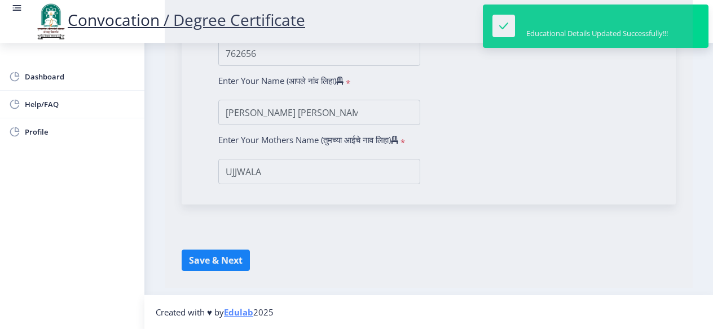
select select
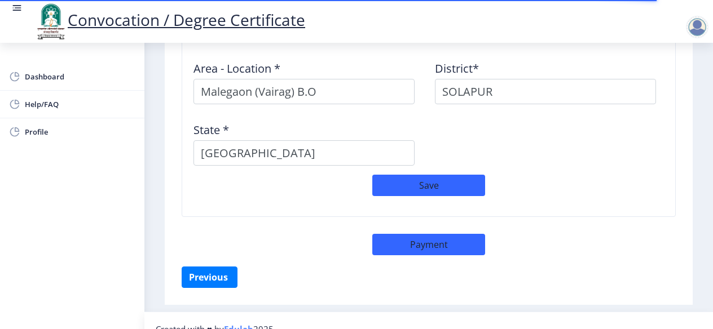
scroll to position [1015, 0]
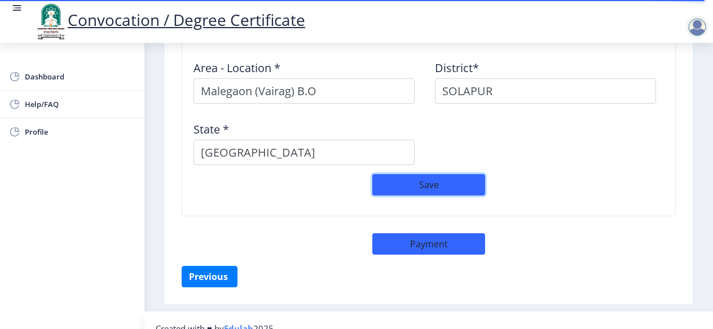
click at [433, 174] on button "Save" at bounding box center [428, 184] width 113 height 21
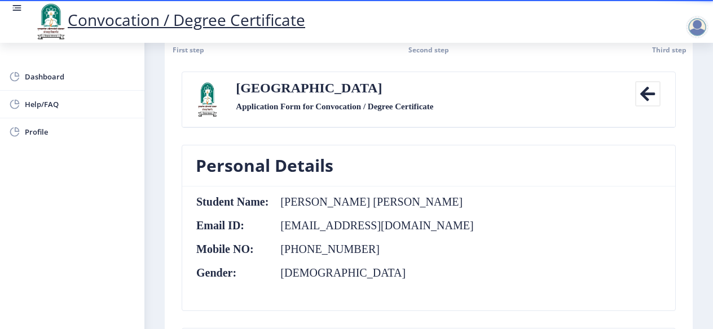
scroll to position [0, 0]
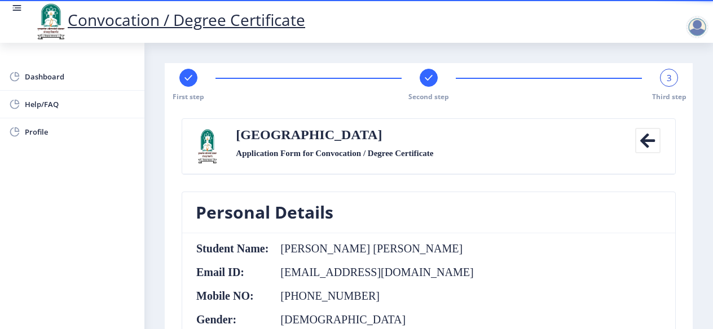
click at [642, 140] on icon at bounding box center [647, 140] width 25 height 25
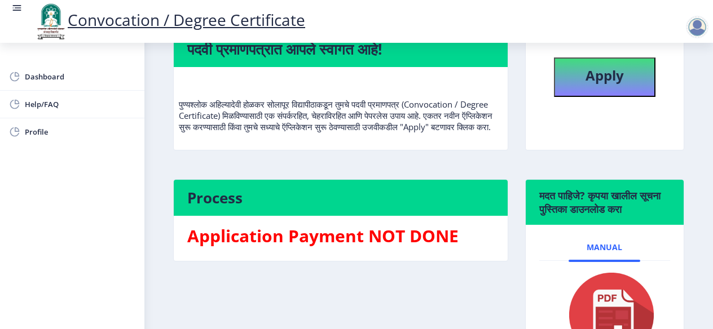
scroll to position [56, 0]
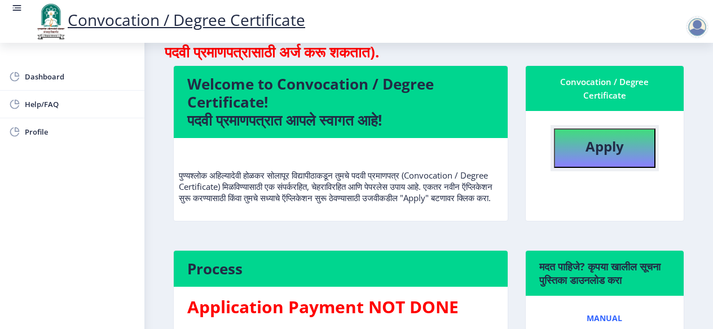
click at [593, 151] on b "Apply" at bounding box center [604, 146] width 38 height 19
select select
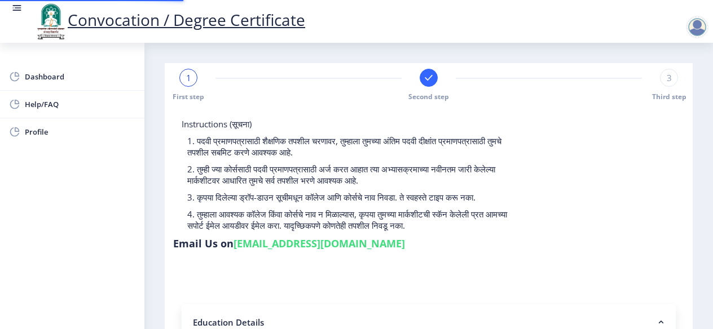
type input "2017032500294367"
select select "Regular"
select select "2018"
select select "May"
select select "Grade A"
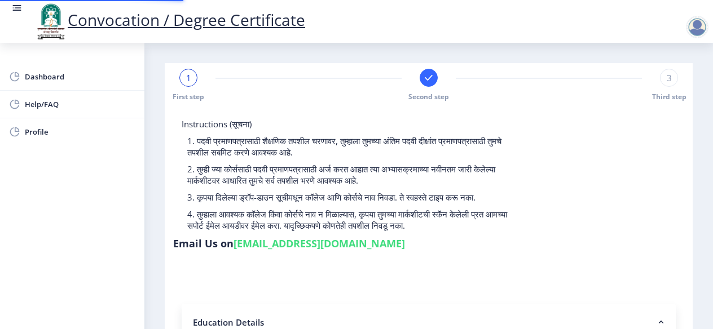
type input "762656"
type input "[PERSON_NAME] [PERSON_NAME]"
type input "UJJWALA"
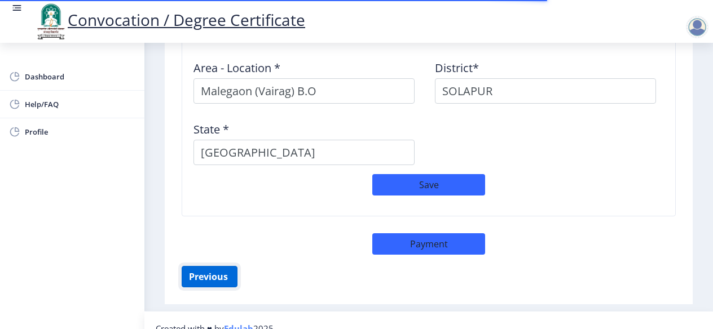
click at [210, 266] on button "Previous ‍" at bounding box center [210, 276] width 56 height 21
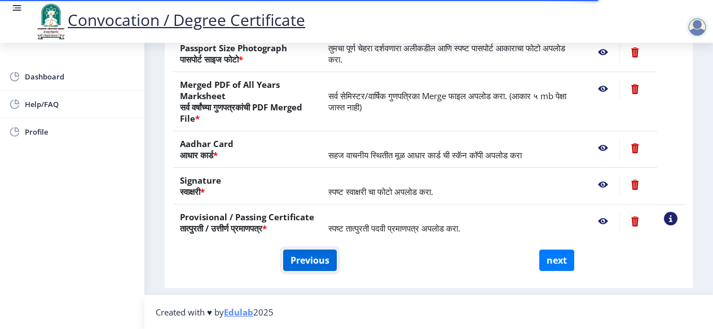
click at [290, 259] on button "Previous" at bounding box center [310, 260] width 54 height 21
select select "Regular"
select select
select select "2018"
select select "May"
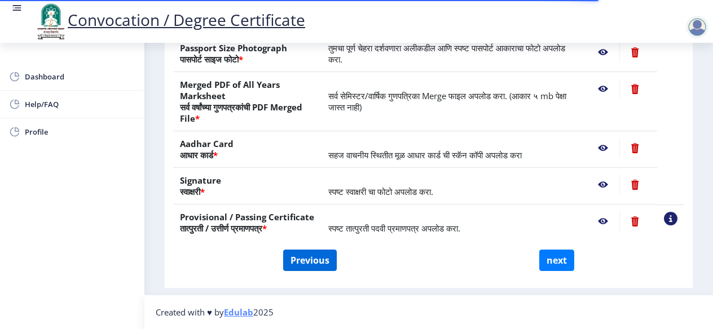
select select "Grade A"
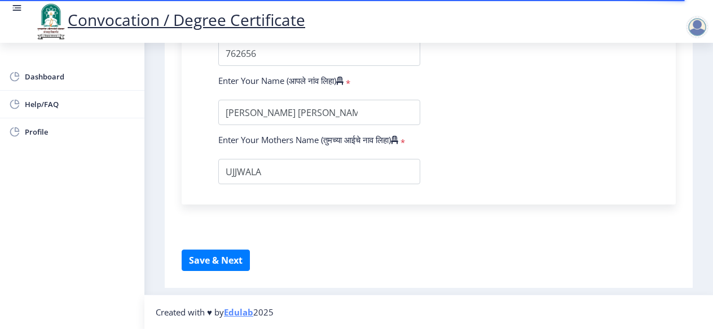
scroll to position [834, 0]
click at [229, 253] on button "Save & Next" at bounding box center [216, 260] width 68 height 21
click at [243, 256] on button "Save & Next" at bounding box center [216, 260] width 68 height 21
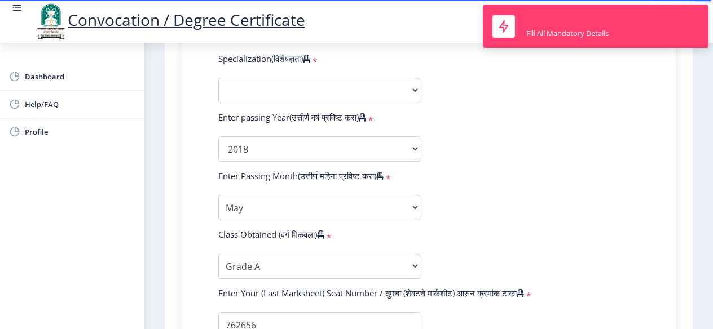
scroll to position [439, 0]
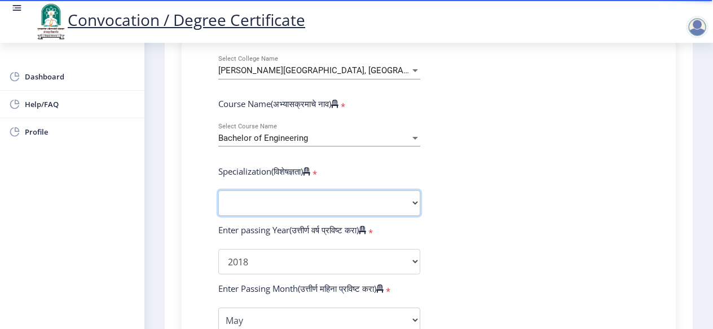
click at [289, 199] on select "Specialization Bio-Medical Engineering Civil Engineering Computer Science & Eng…" at bounding box center [319, 203] width 202 height 25
select select "Computer Science & Engineering"
click at [218, 191] on select "Specialization Bio-Medical Engineering Civil Engineering Computer Science & Eng…" at bounding box center [319, 203] width 202 height 25
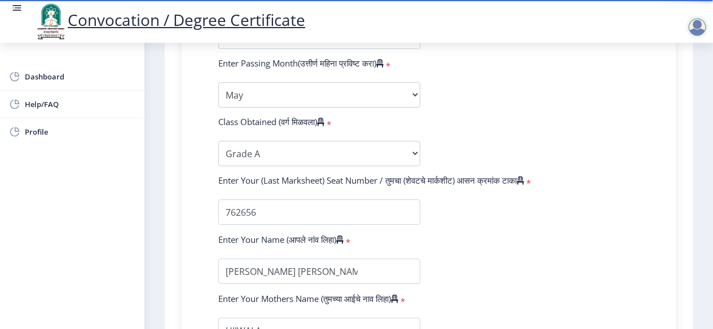
scroll to position [834, 0]
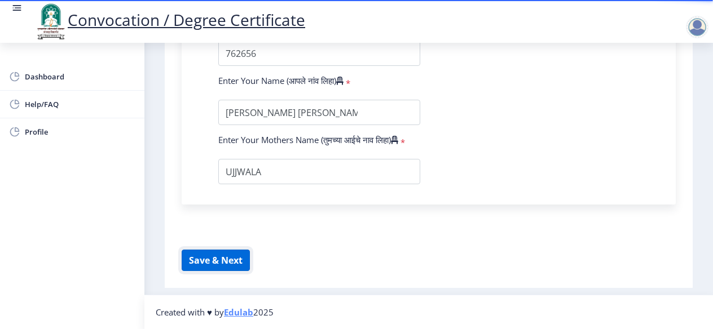
click at [218, 259] on button "Save & Next" at bounding box center [216, 260] width 68 height 21
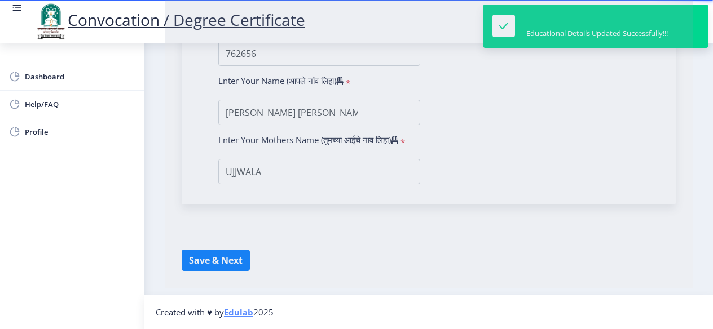
select select
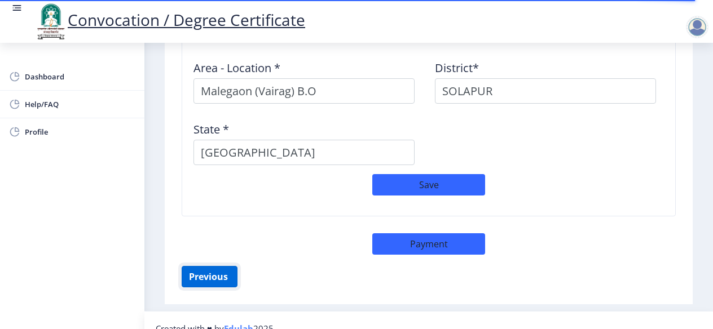
click at [213, 266] on button "Previous ‍" at bounding box center [210, 276] width 56 height 21
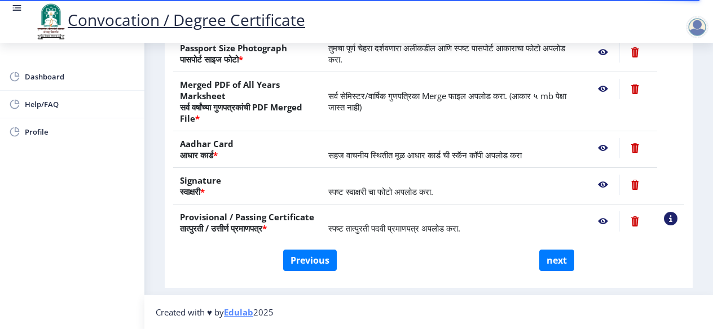
scroll to position [261, 0]
click at [310, 258] on button "Previous" at bounding box center [310, 260] width 54 height 21
select select "Regular"
select select "2018"
select select "May"
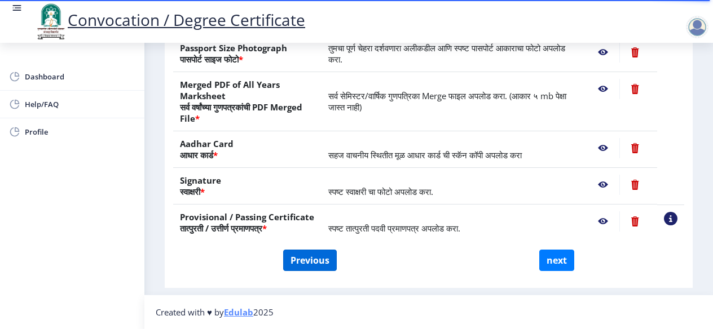
select select "Grade A"
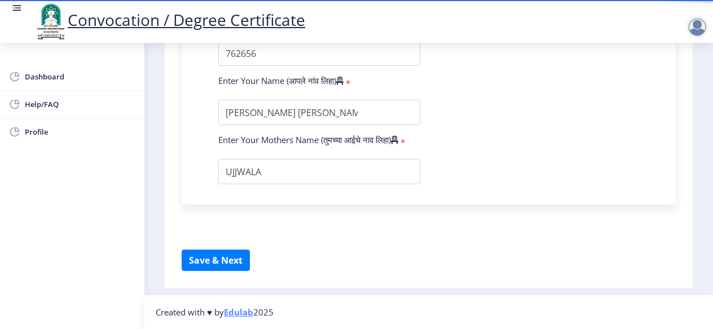
scroll to position [776, 0]
click at [223, 258] on button "Save & Next" at bounding box center [216, 260] width 68 height 21
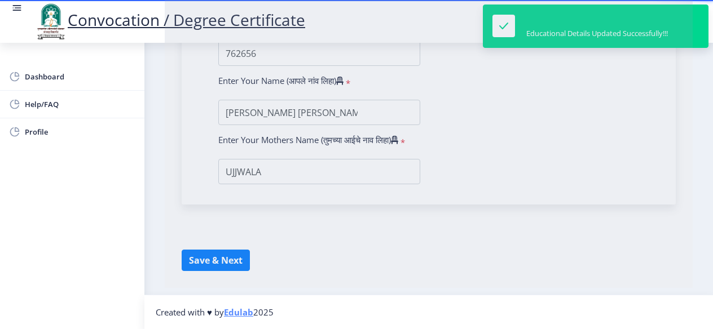
select select
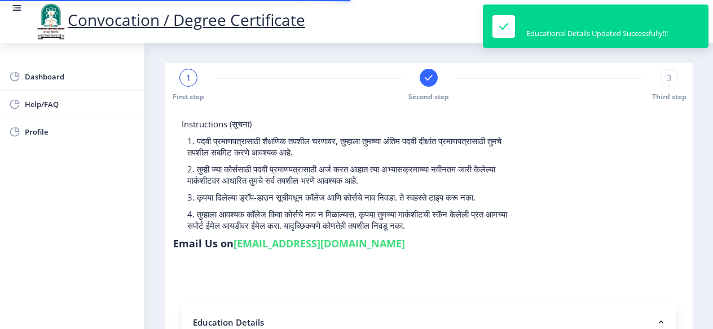
type input "2017032500294367"
select select "Regular"
select select "2018"
select select "May"
select select "Grade A"
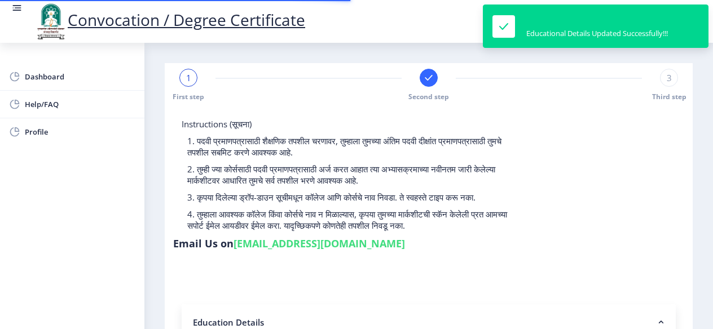
type input "762656"
type input "[PERSON_NAME] [PERSON_NAME]"
type input "UJJWALA"
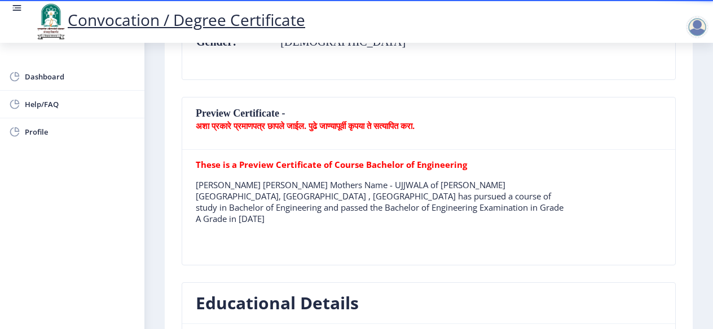
scroll to position [282, 0]
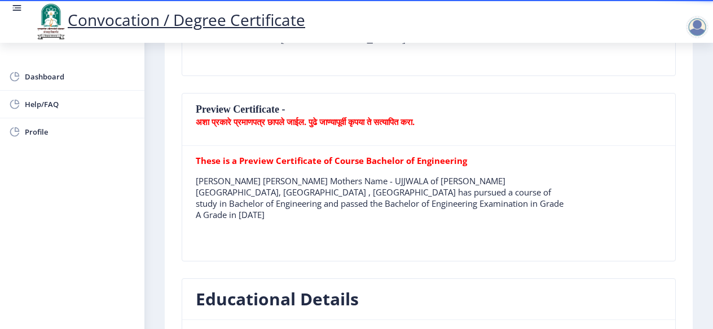
click at [329, 120] on b "अशा प्रकारे प्रमाणपत्र छापले जाईल. पुढे जाण्यापूर्वी कृपया ते सत्यापित करा." at bounding box center [305, 121] width 219 height 11
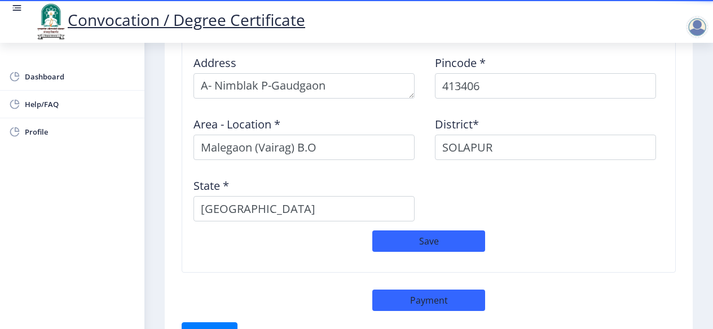
scroll to position [1015, 0]
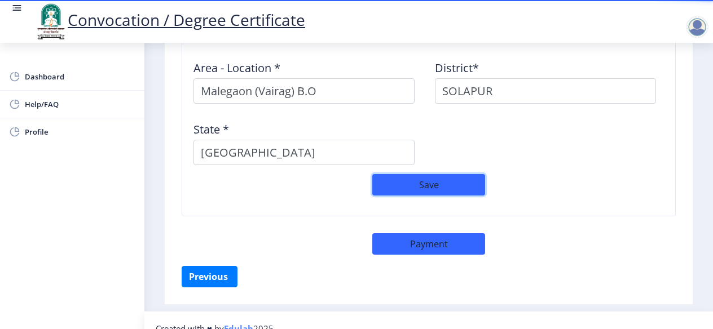
click at [433, 174] on button "Save" at bounding box center [428, 184] width 113 height 21
click at [419, 174] on button "Save" at bounding box center [428, 184] width 113 height 21
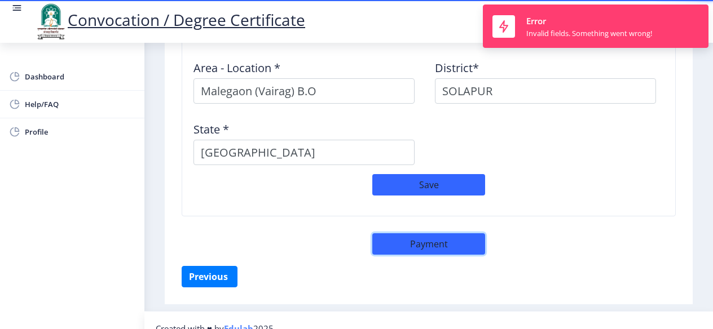
click at [439, 234] on button "Payment" at bounding box center [428, 244] width 113 height 21
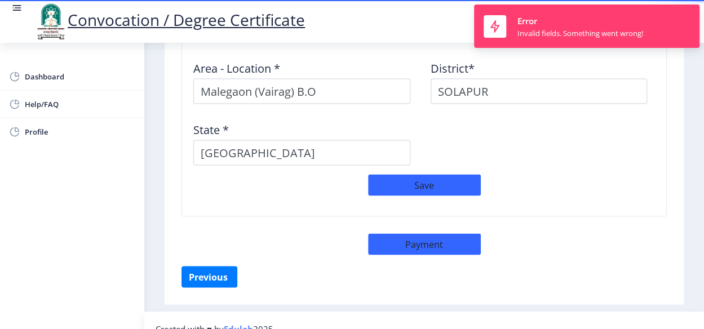
select select "sealed"
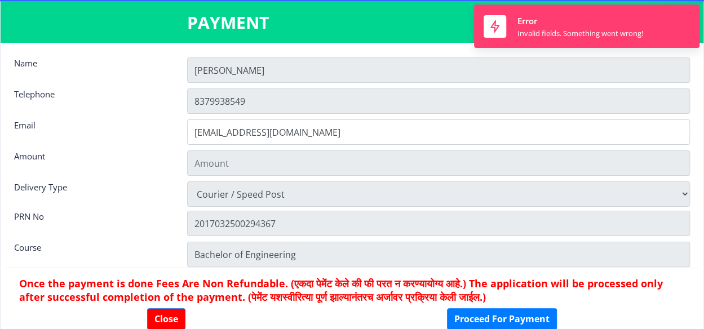
type input "2885"
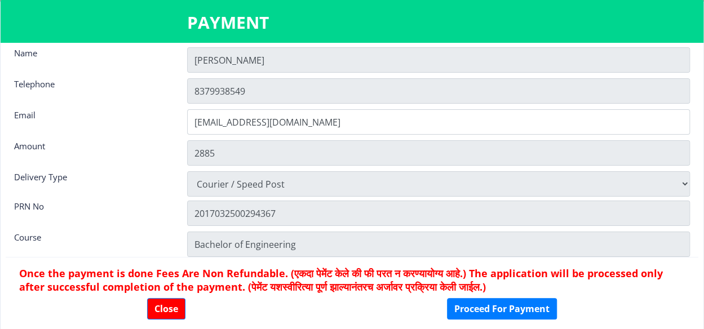
scroll to position [15, 0]
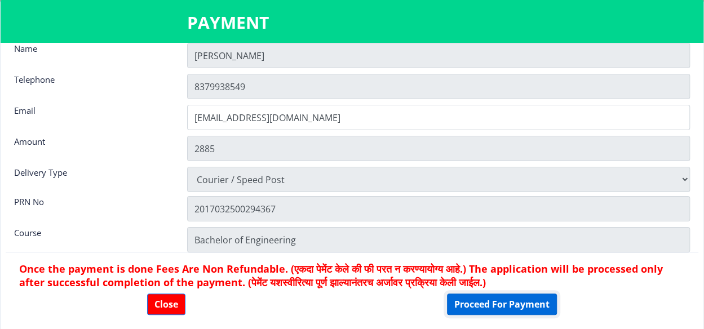
click at [501, 302] on button "Proceed For Payment" at bounding box center [502, 304] width 110 height 21
